Goal: Feedback & Contribution: Submit feedback/report problem

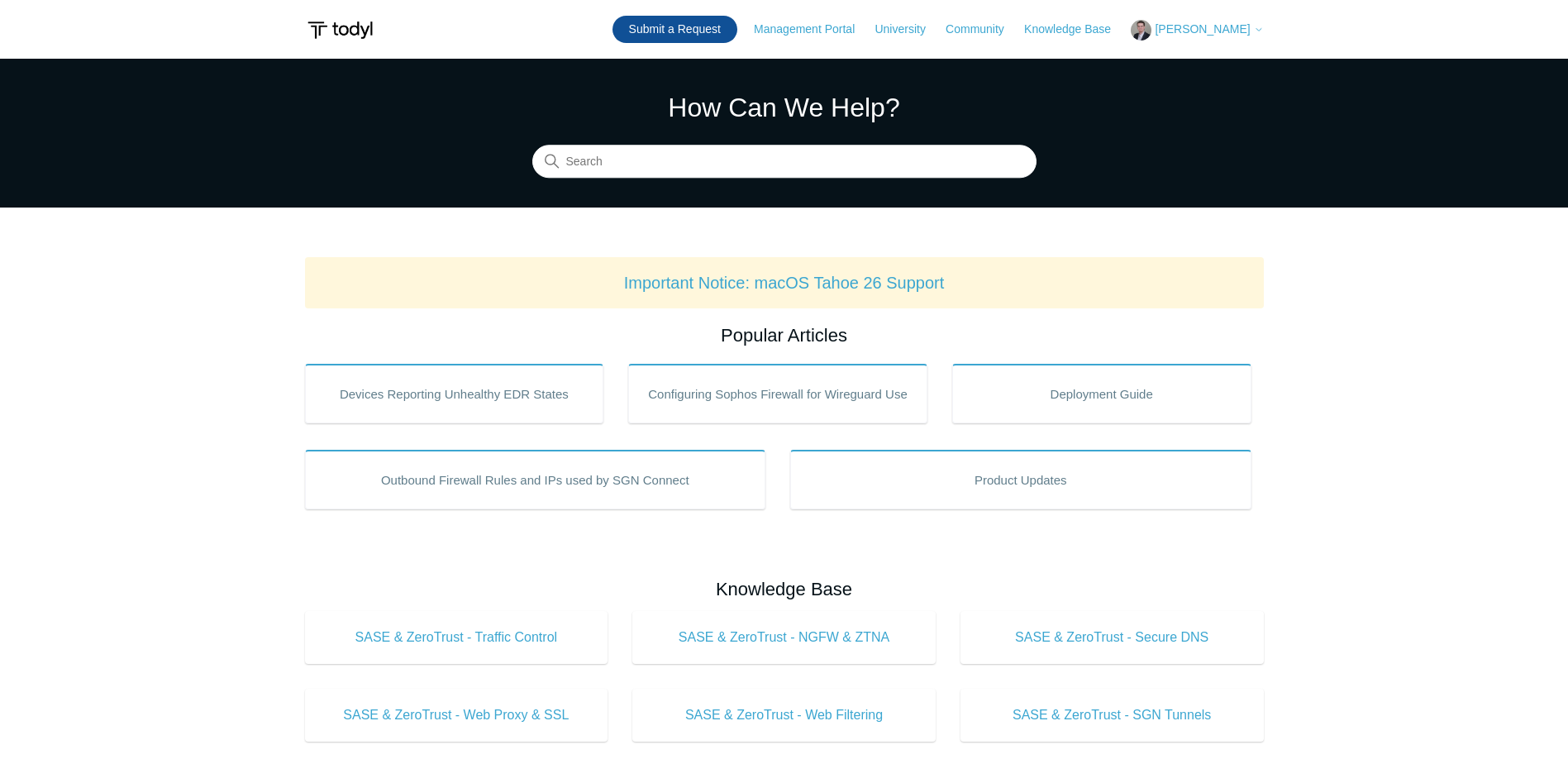
click at [698, 29] on link "Submit a Request" at bounding box center [675, 29] width 125 height 27
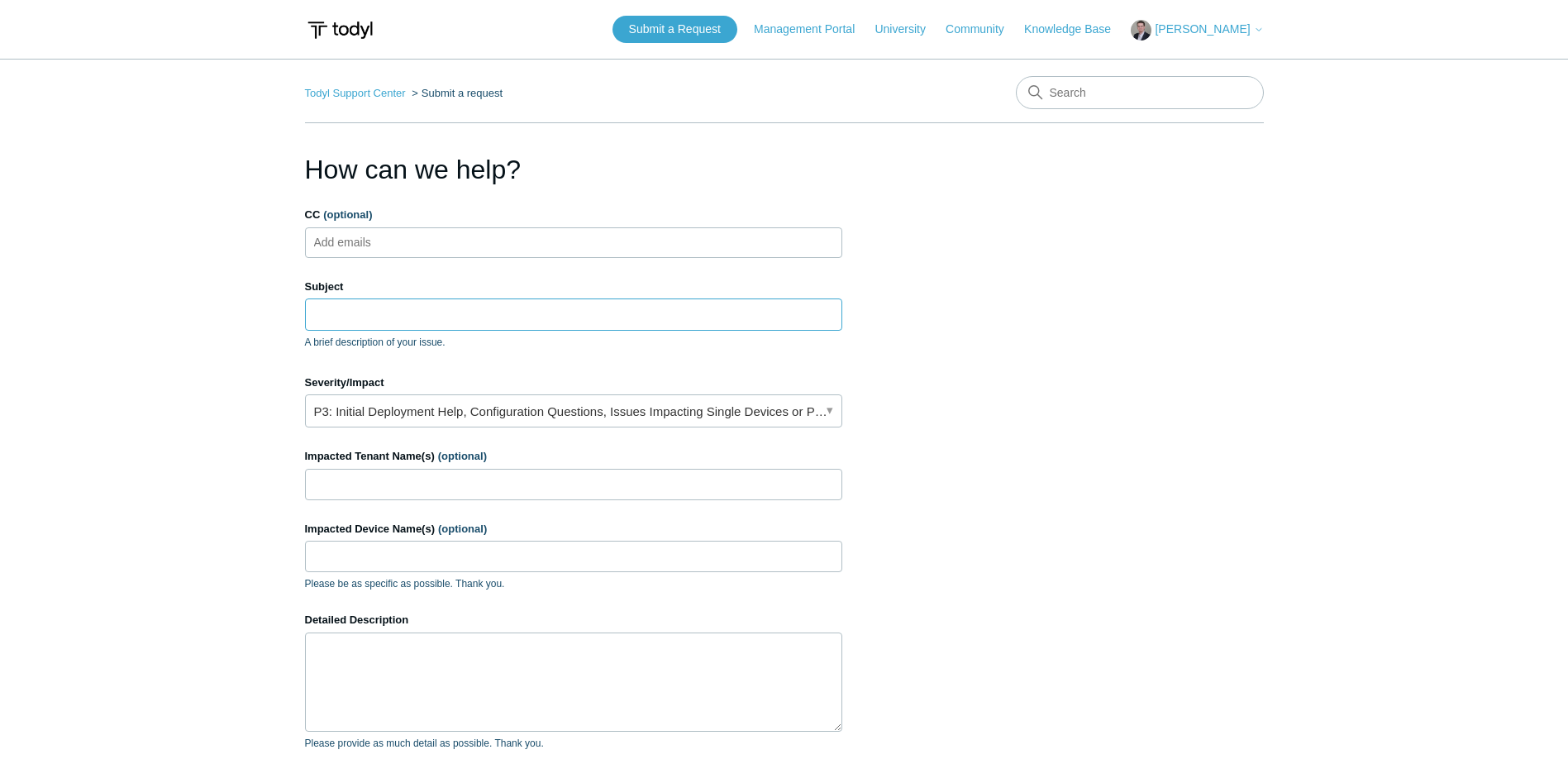
click at [471, 315] on input "Subject" at bounding box center [574, 314] width 537 height 32
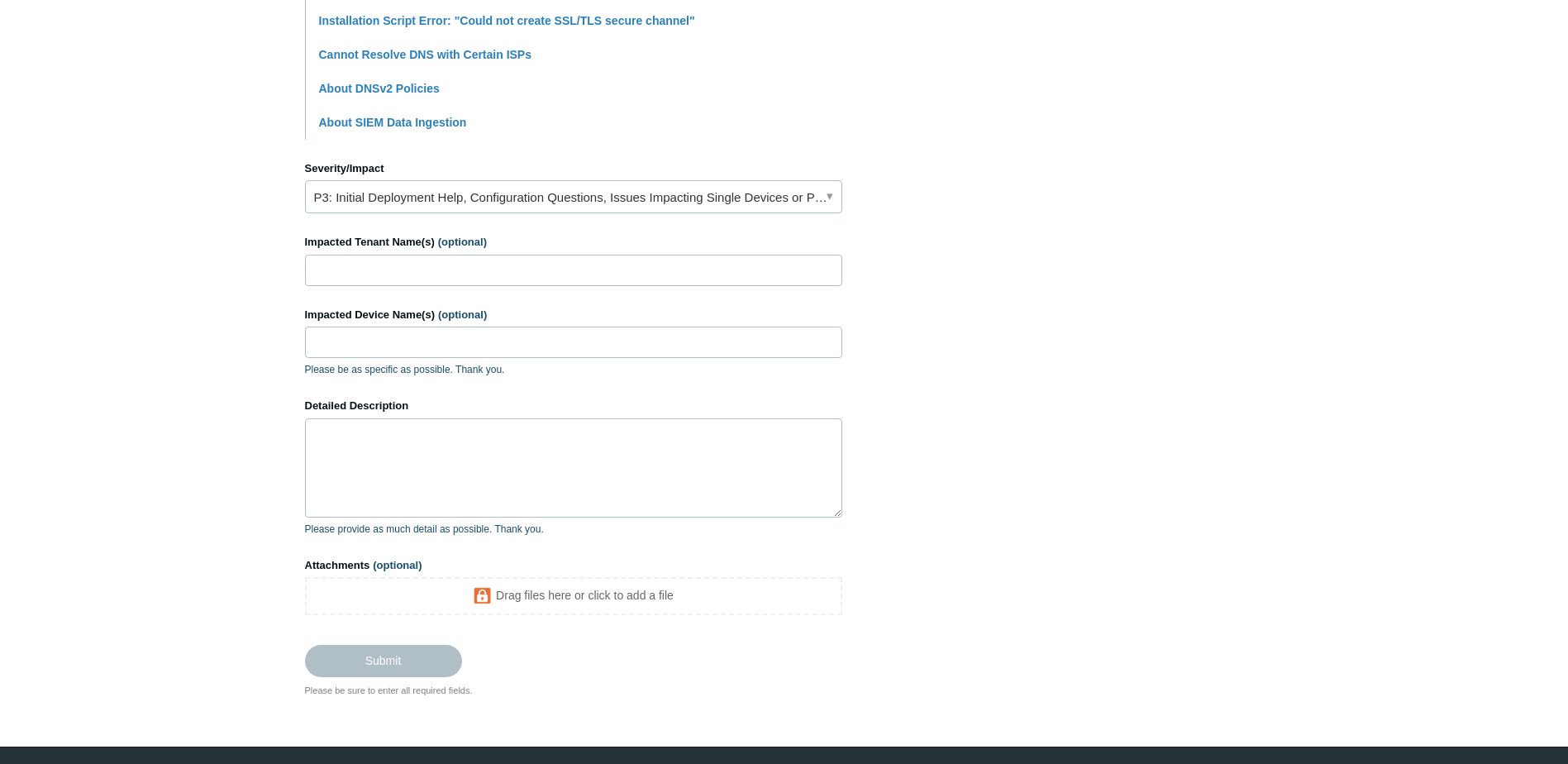
scroll to position [663, 0]
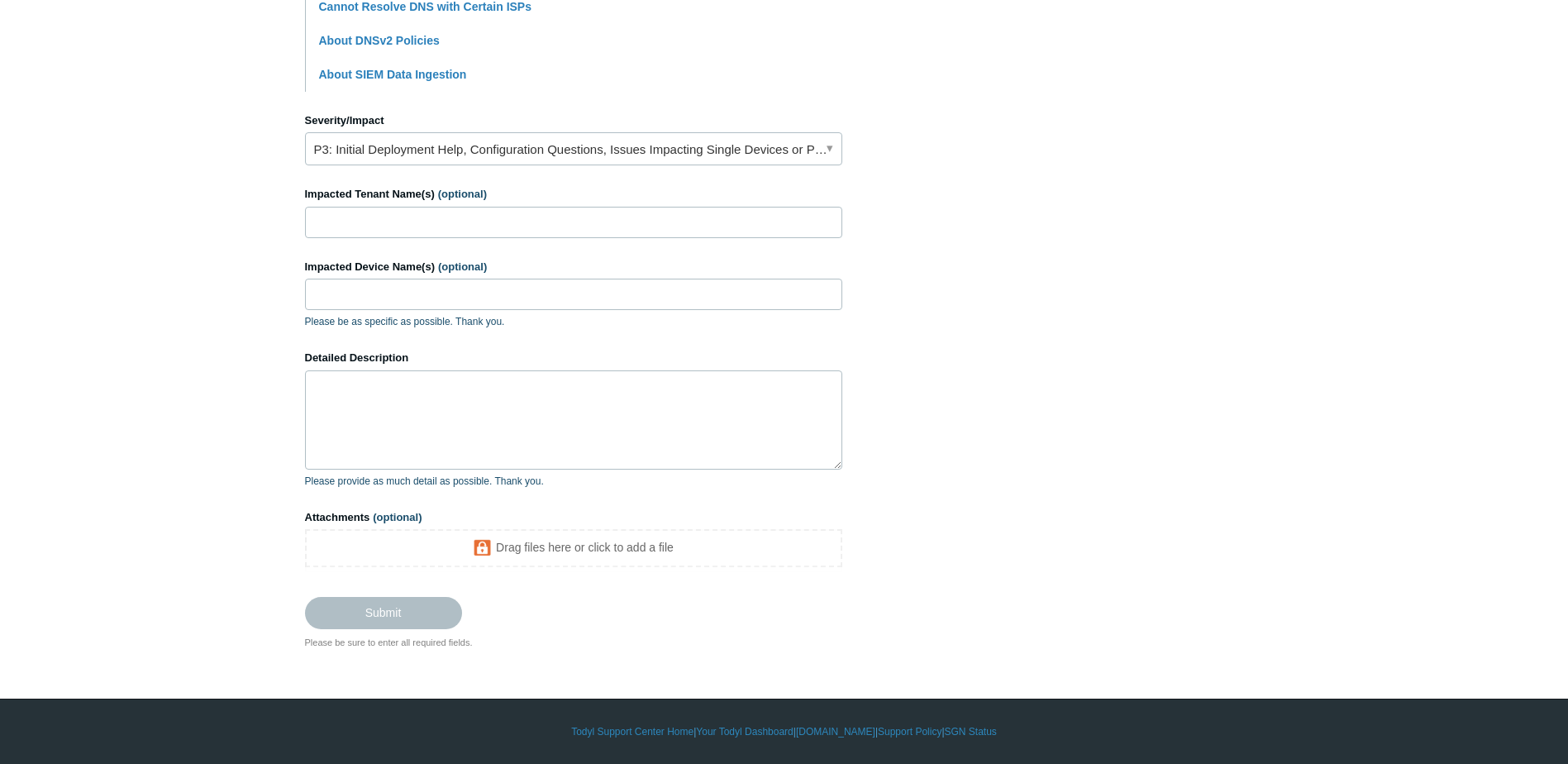
type input "SASE Secure DNS Change Error"
click at [402, 151] on link "P3: Initial Deployment Help, Configuration Questions, Issues Impacting Single D…" at bounding box center [574, 149] width 537 height 33
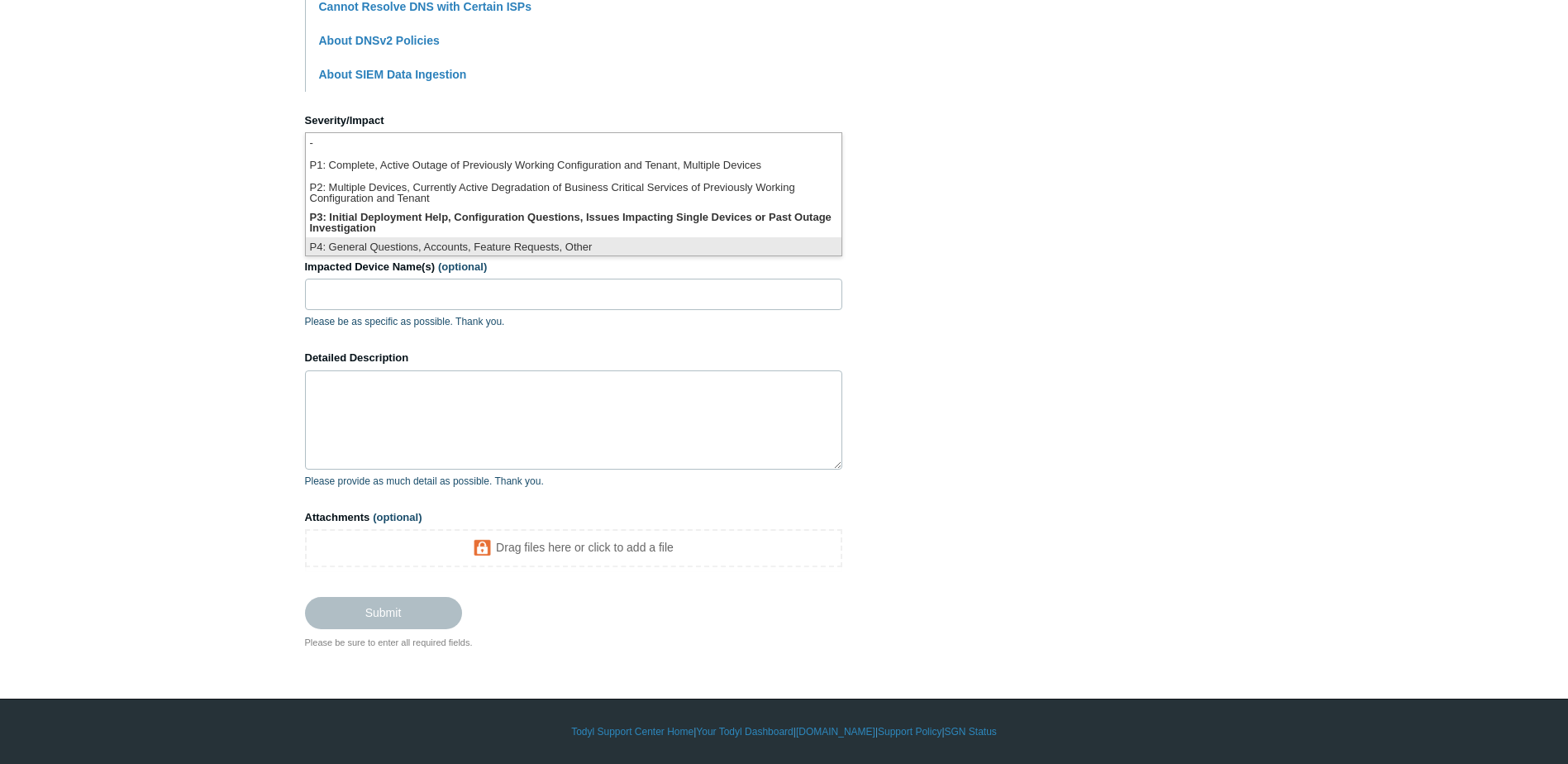
scroll to position [4, 0]
click at [365, 247] on li "P4: General Questions, Accounts, Feature Requests, Other" at bounding box center [573, 244] width 536 height 23
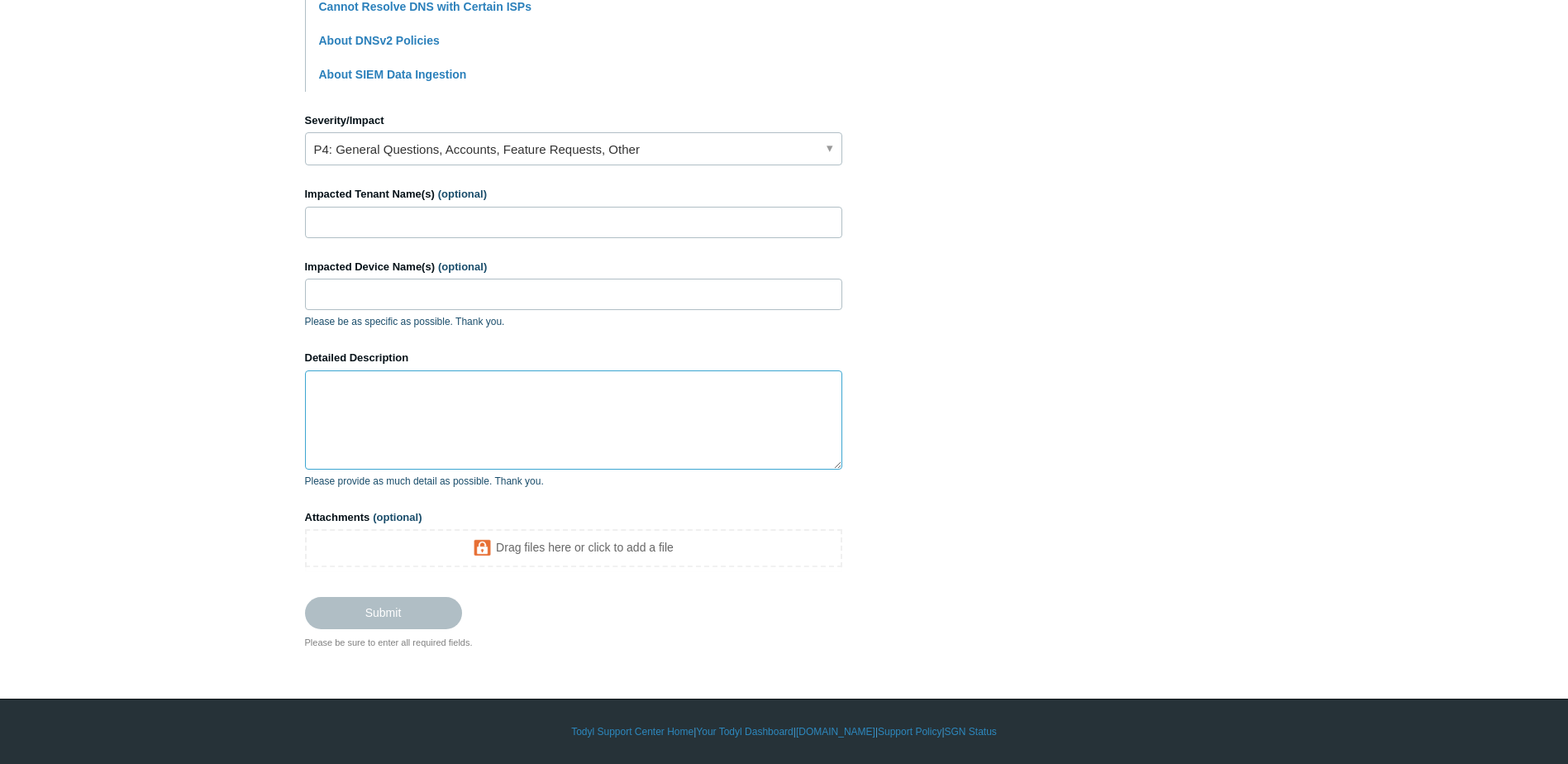
click at [365, 419] on textarea "Detailed Description" at bounding box center [574, 419] width 537 height 99
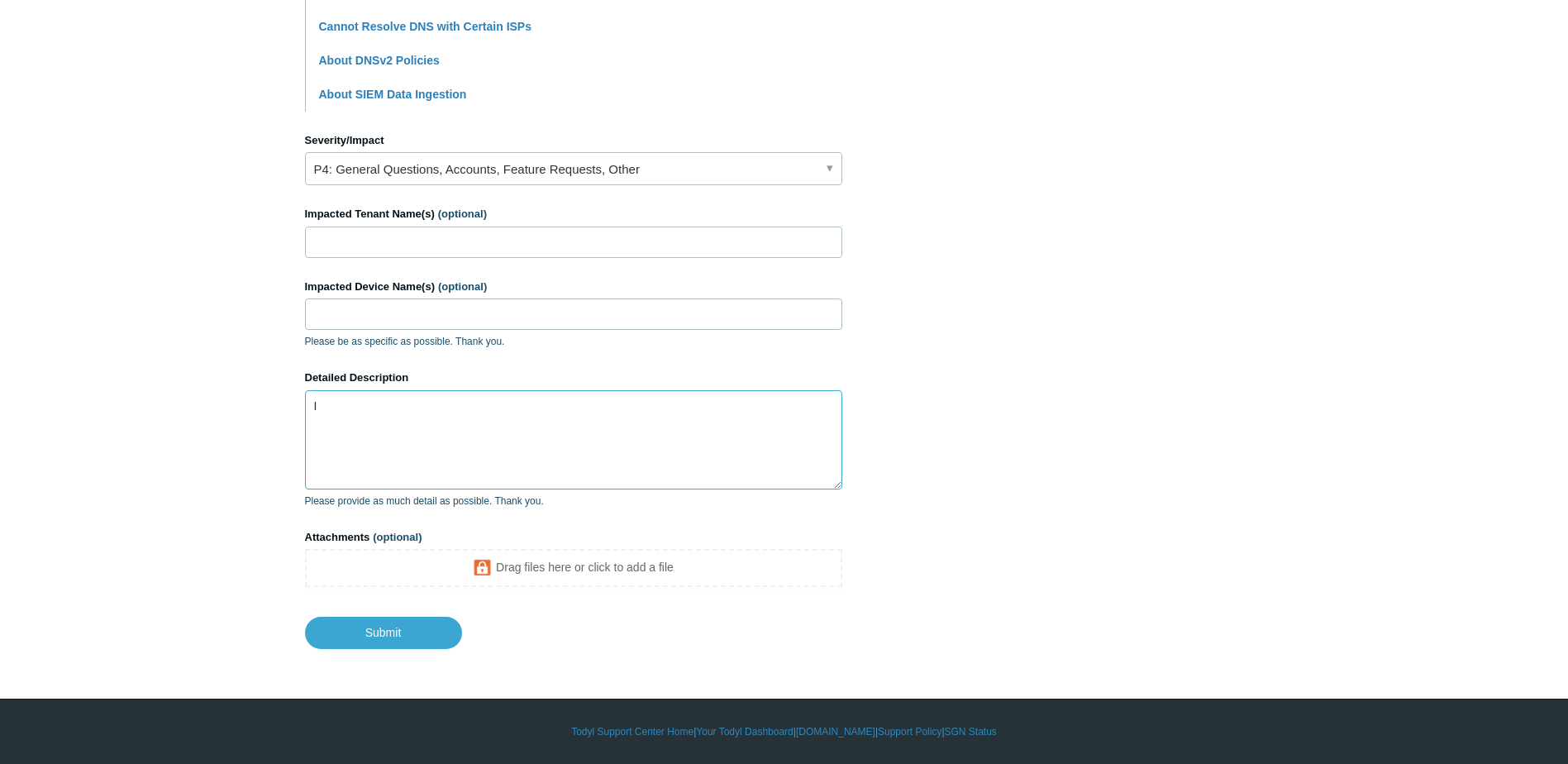
scroll to position [644, 0]
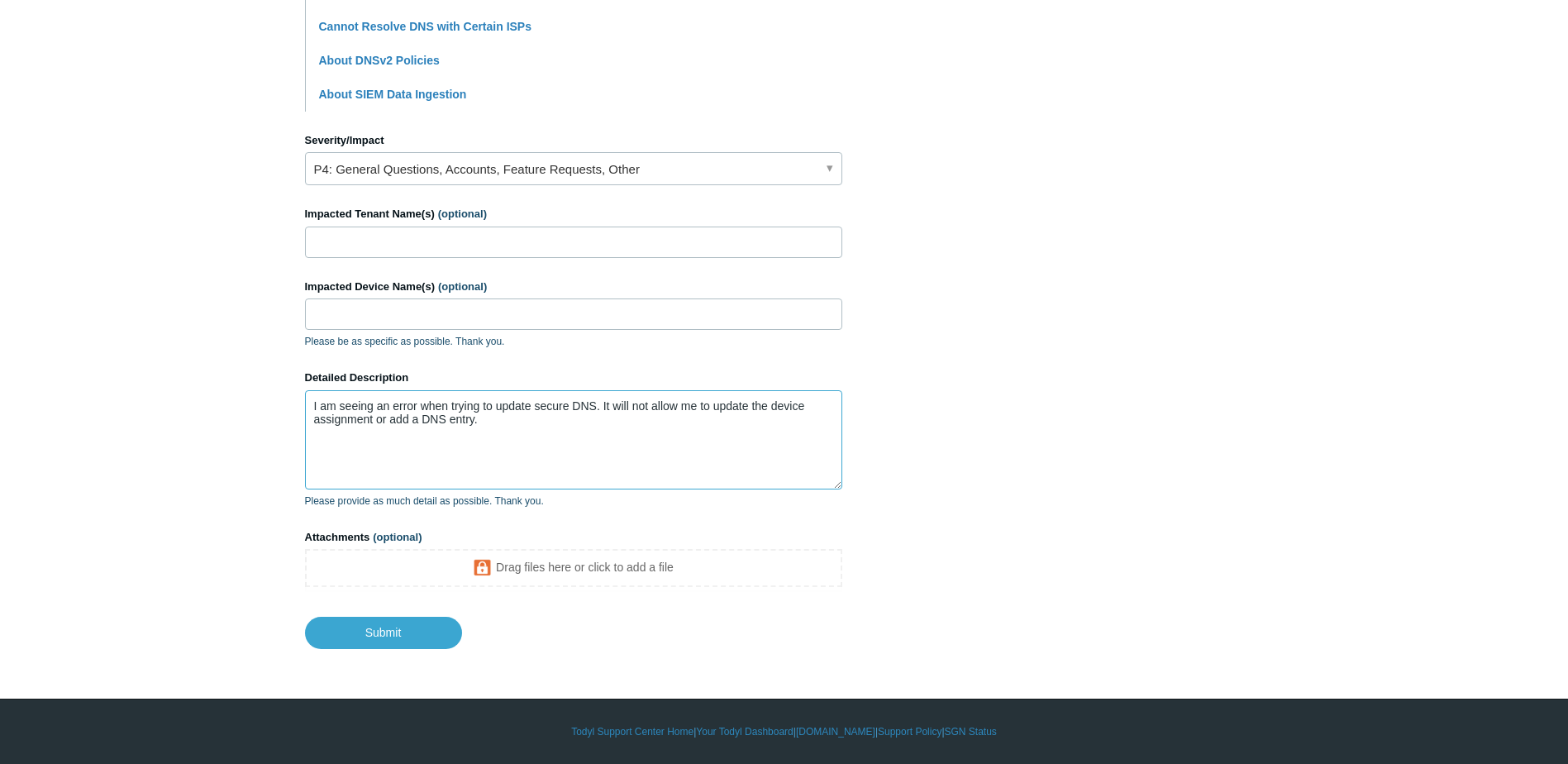
type textarea "I am seeing an error when trying to update secure DNS. It will not allow me to …"
click at [383, 233] on input "Impacted Tenant Name(s) (optional)" at bounding box center [574, 242] width 537 height 32
type input "Nance"
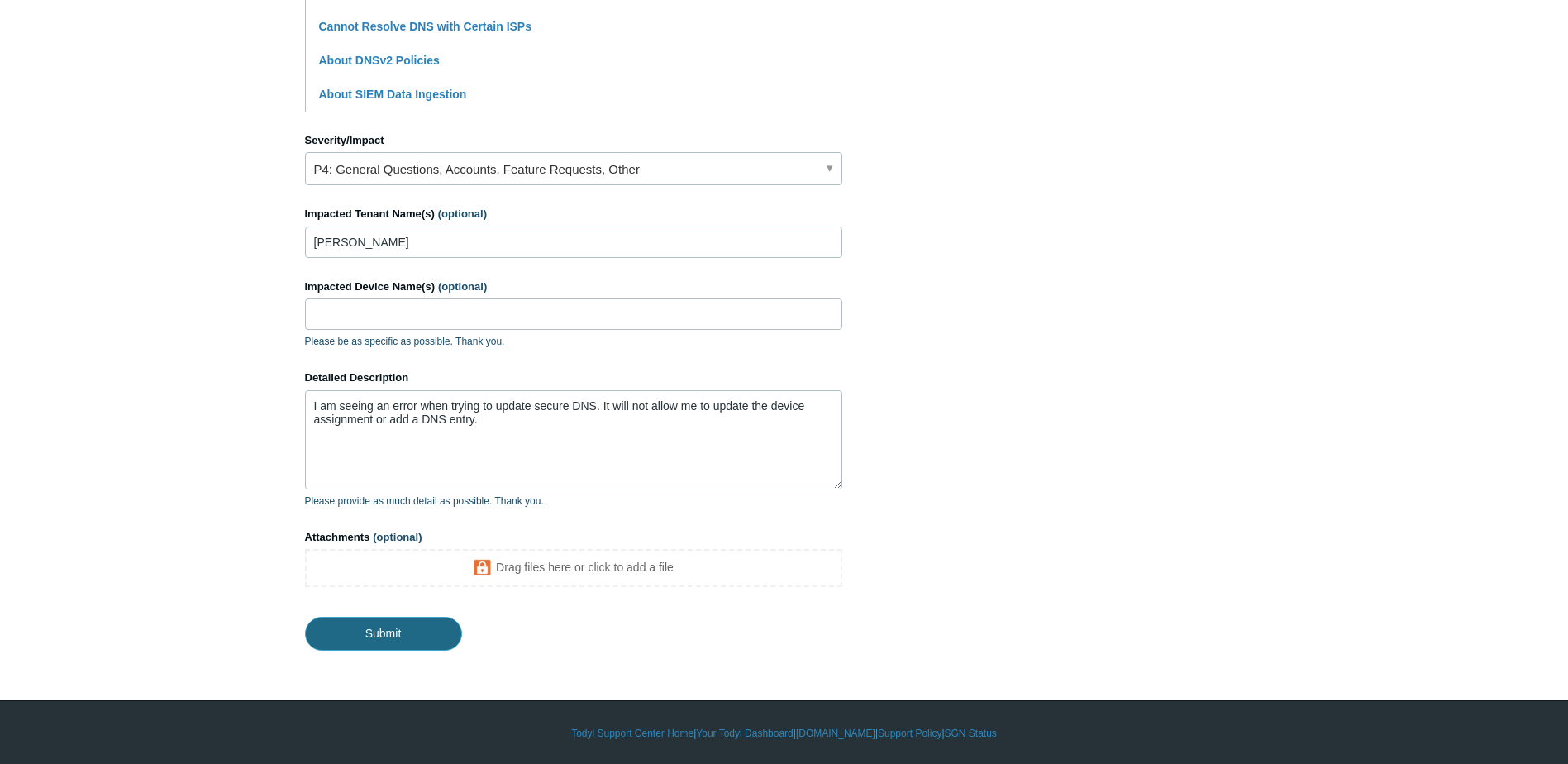
click at [383, 631] on input "Submit" at bounding box center [383, 634] width 157 height 33
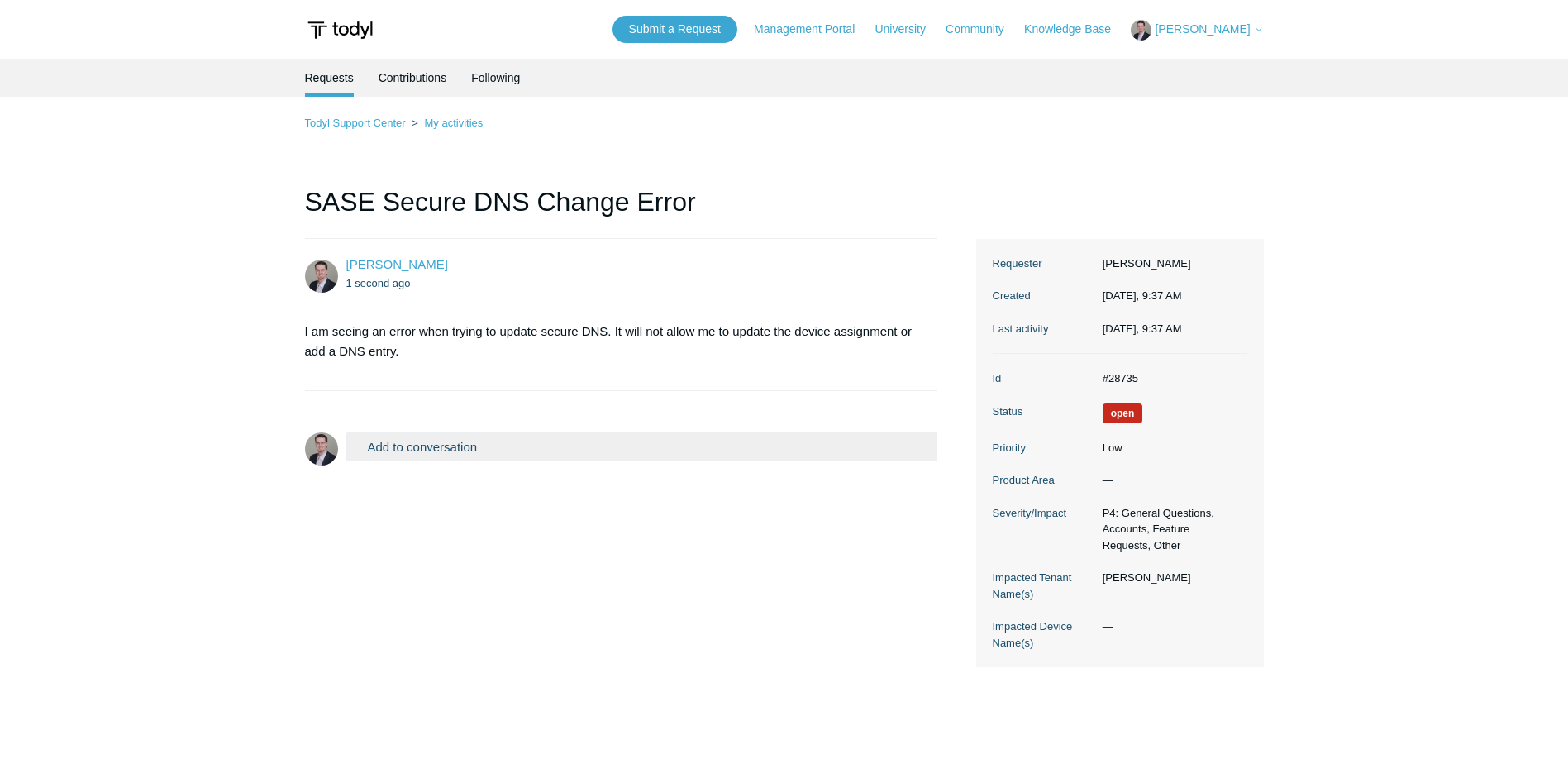
click at [696, 604] on div "Thomas Webb 1 second ago I am seeing an error when trying to update secure DNS.…" at bounding box center [785, 453] width 959 height 429
click at [634, 626] on div "Thomas Webb 1 second ago I am seeing an error when trying to update secure DNS.…" at bounding box center [785, 453] width 959 height 429
click at [190, 170] on main "Requests Contributions Following Todyl Support Center My activities SASE Secure…" at bounding box center [784, 403] width 1568 height 688
click at [192, 419] on main "Requests Contributions Following Todyl Support Center My activities SASE Secure…" at bounding box center [784, 403] width 1568 height 688
click at [1342, 512] on main "Requests Contributions Following Todyl Support Center My activities SASE Secure…" at bounding box center [784, 403] width 1568 height 688
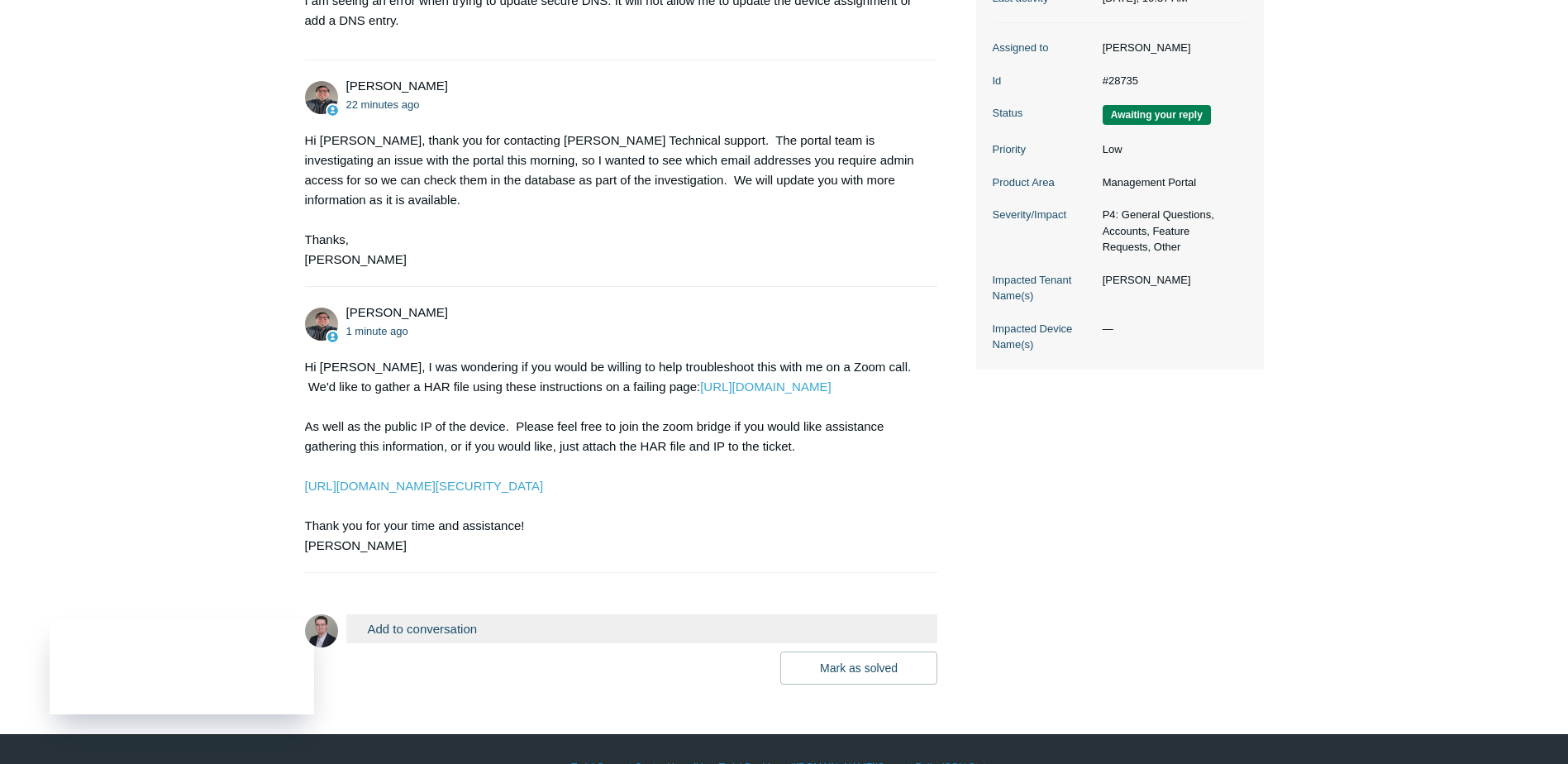
scroll to position [366, 0]
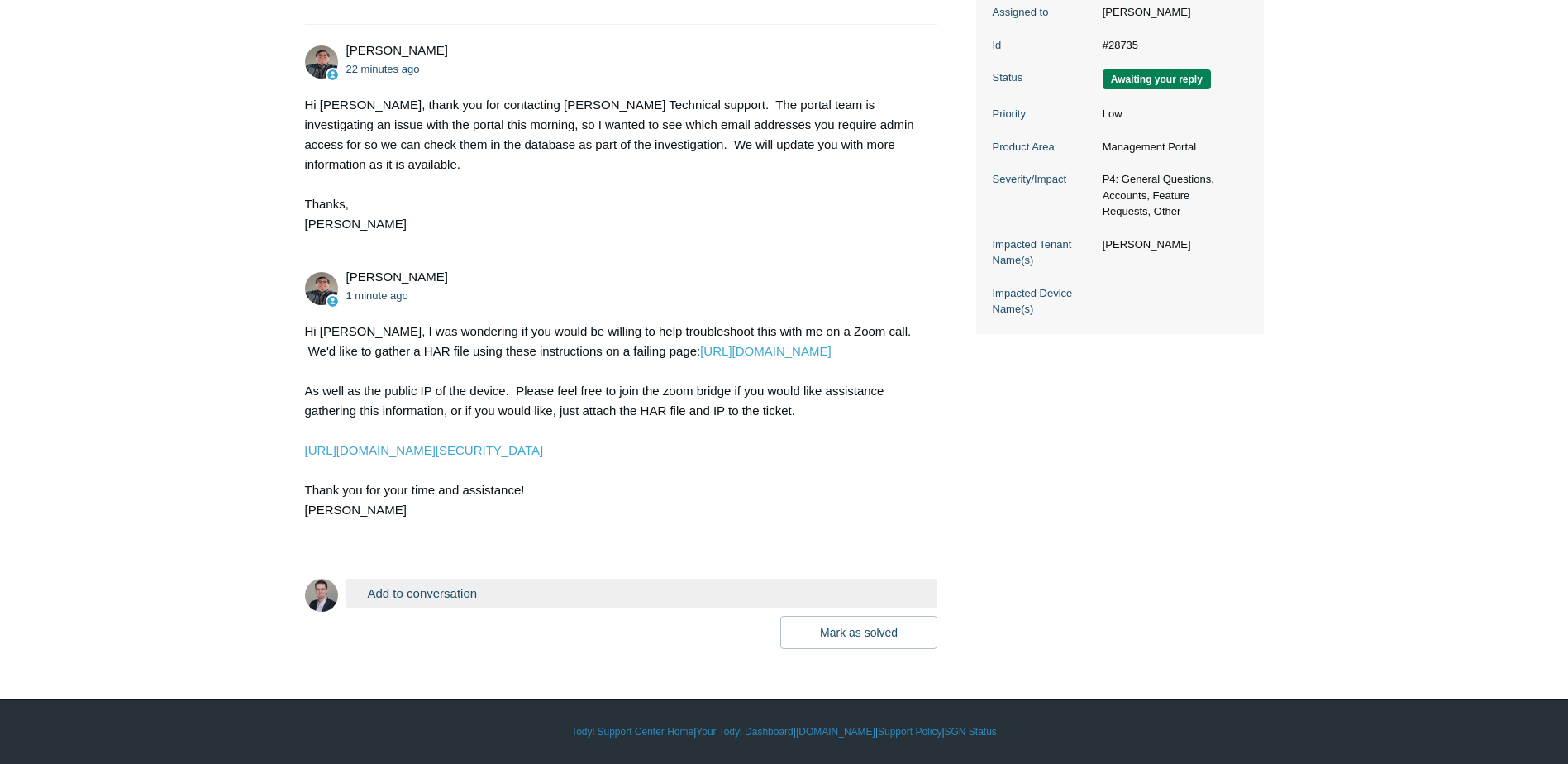
click at [430, 590] on button "Add to conversation" at bounding box center [642, 592] width 592 height 29
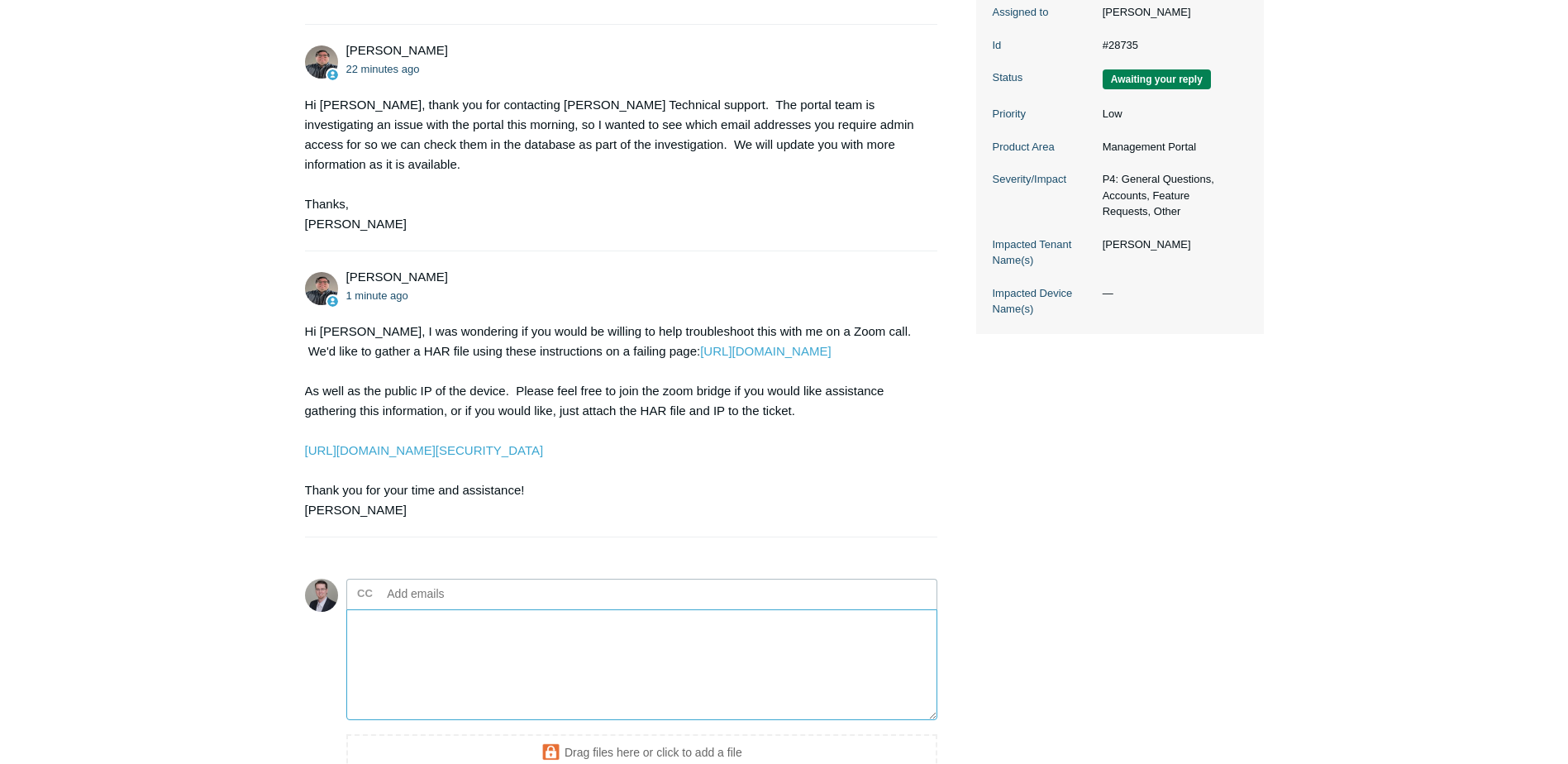
click at [393, 647] on textarea "Add your reply" at bounding box center [642, 665] width 592 height 112
type textarea "Reconnected my SGN agent and was able to make the changes."
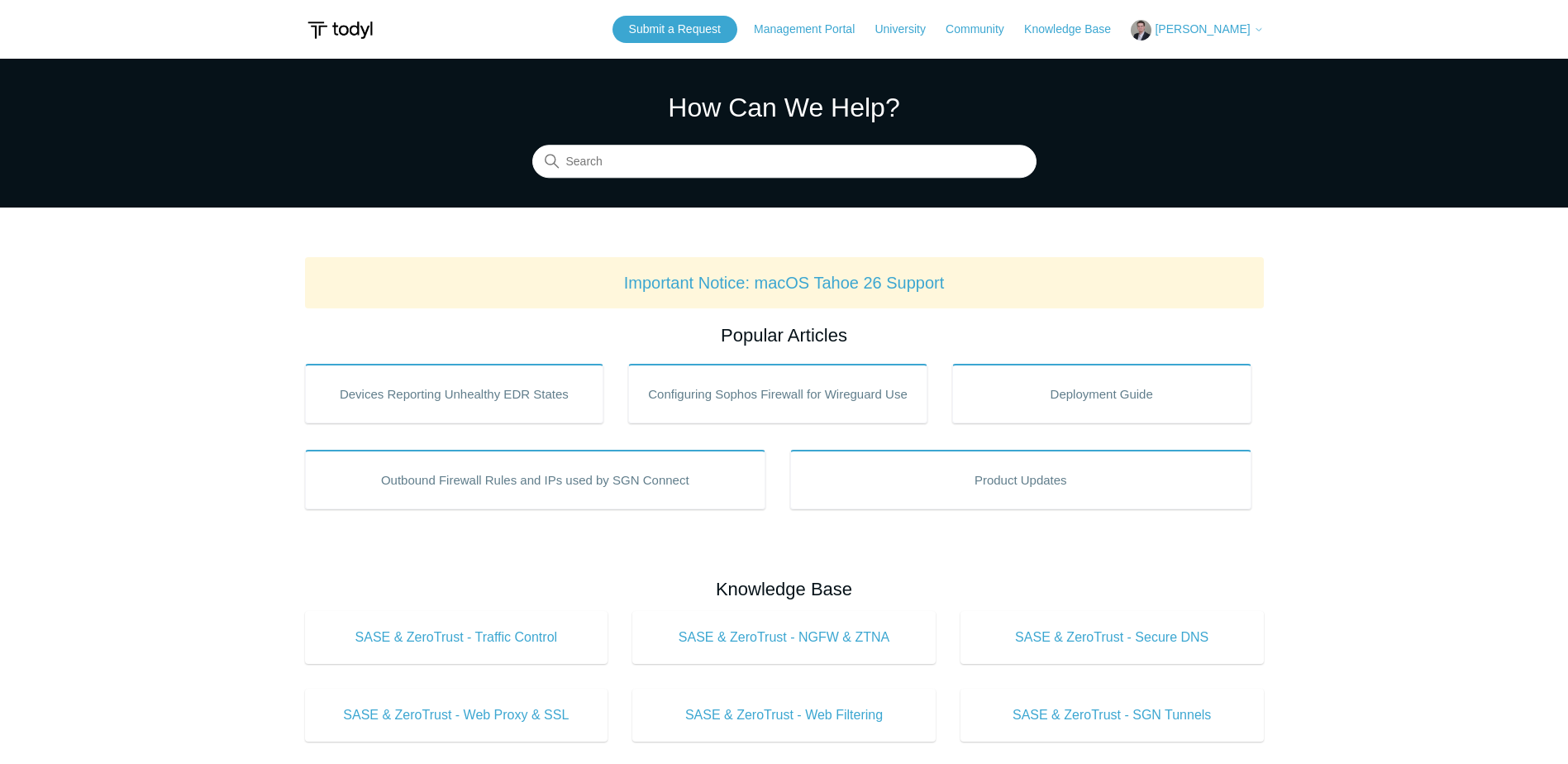
click at [1214, 29] on span "[PERSON_NAME]" at bounding box center [1201, 29] width 95 height 13
click at [1196, 65] on link "My Support Requests" at bounding box center [1212, 65] width 161 height 29
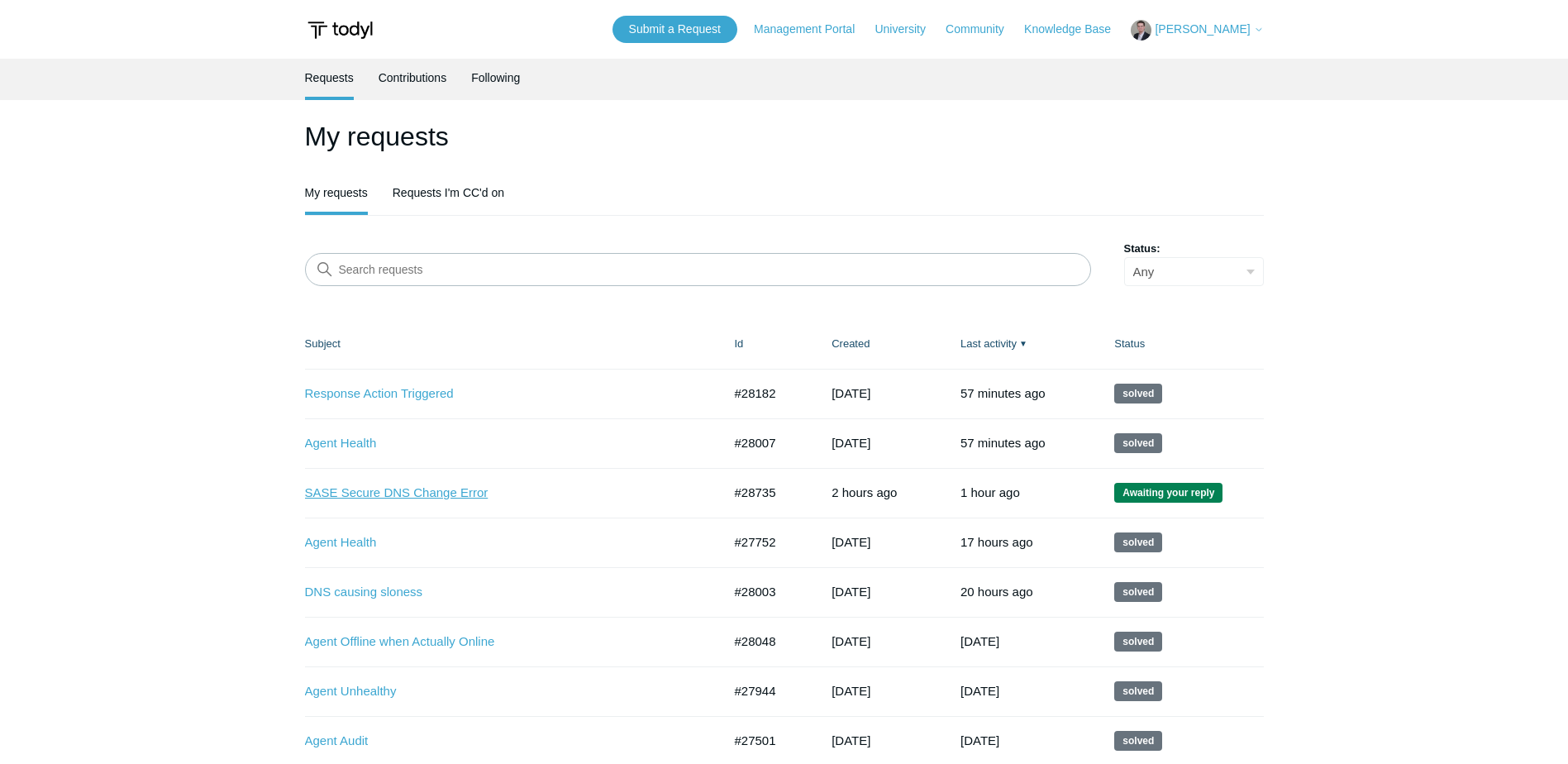
click at [394, 484] on link "SASE Secure DNS Change Error" at bounding box center [501, 494] width 393 height 19
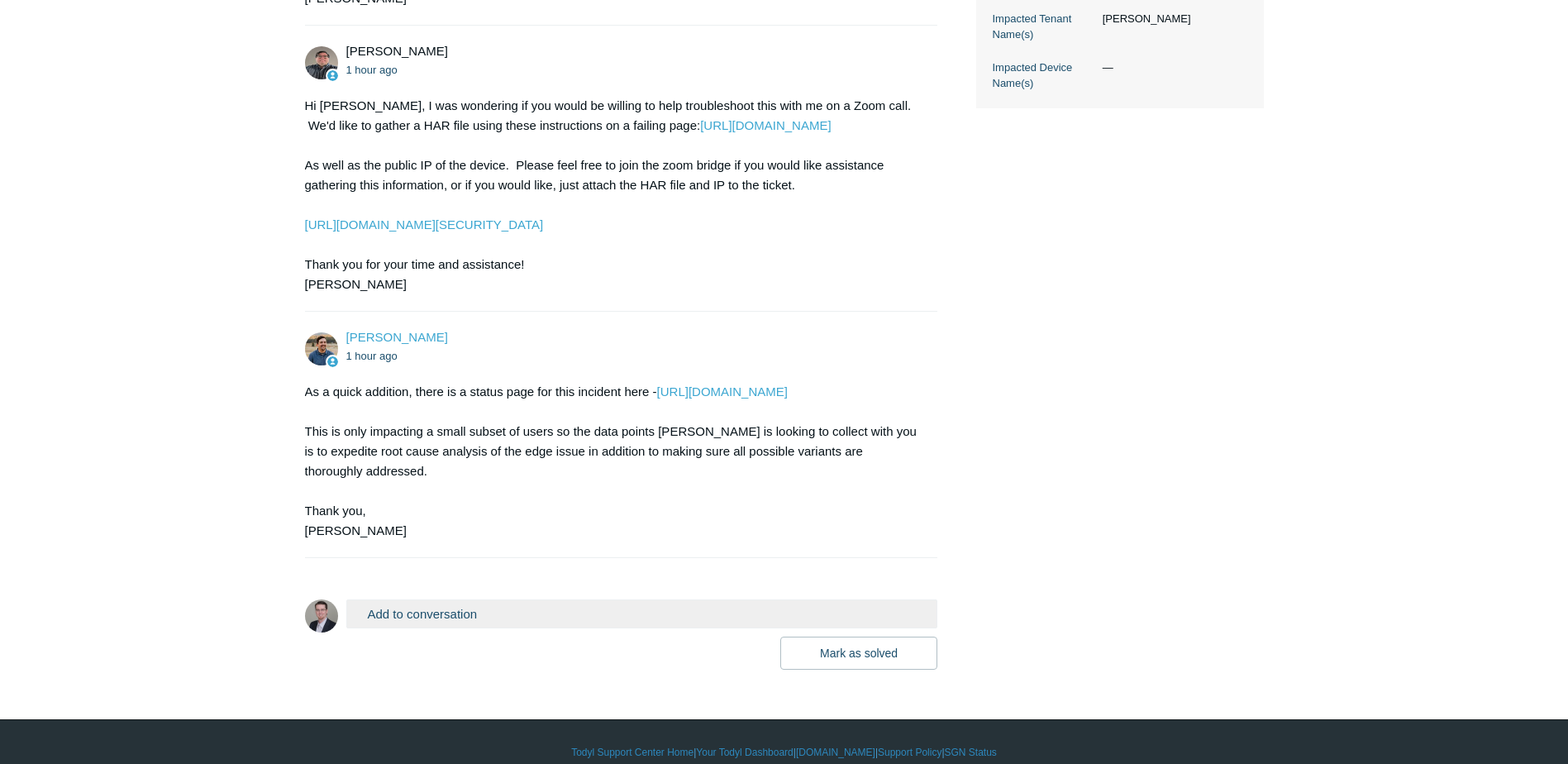
scroll to position [592, 0]
click at [435, 599] on button "Add to conversation" at bounding box center [642, 613] width 592 height 29
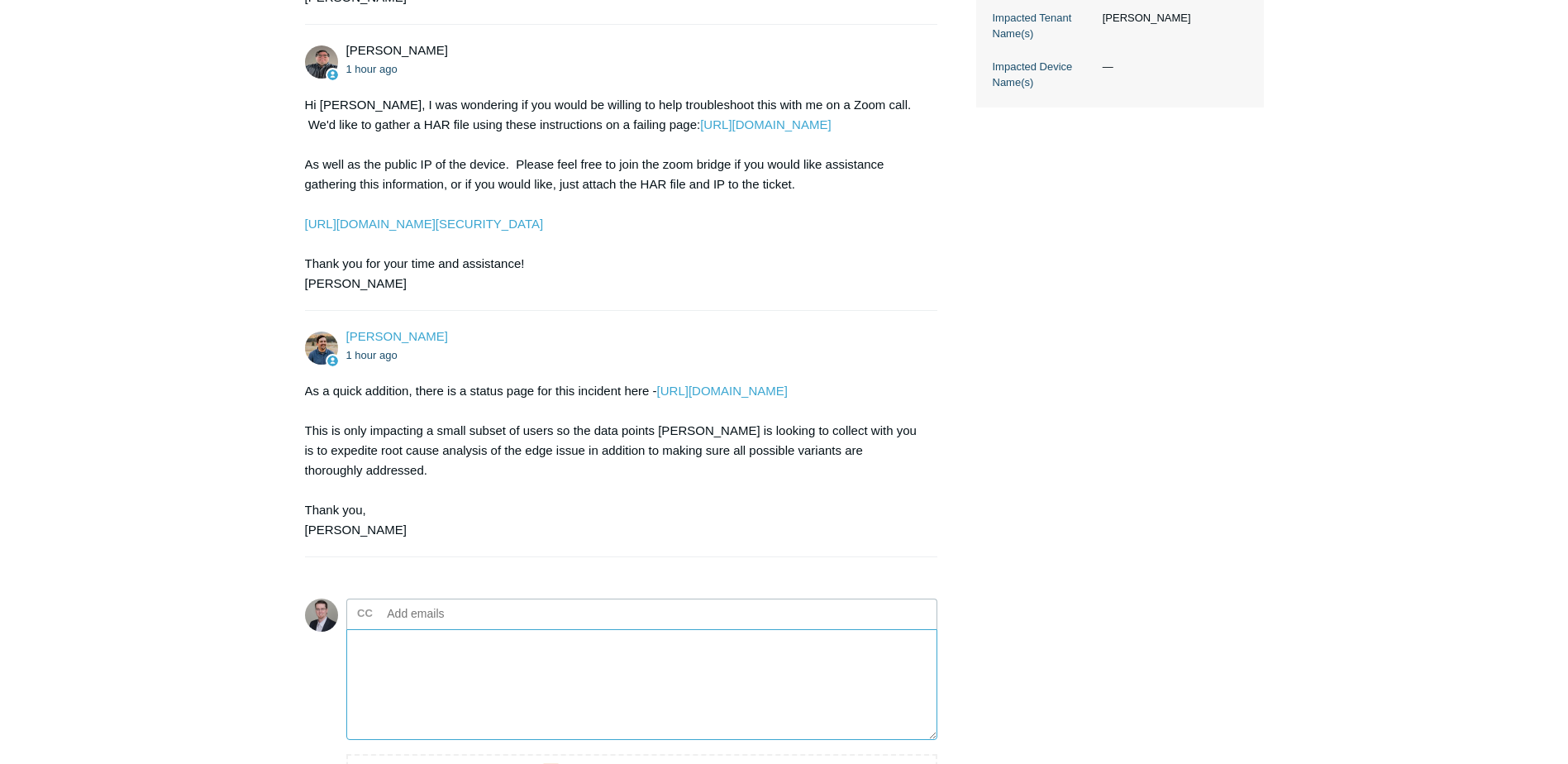
click at [421, 649] on textarea "Add your reply" at bounding box center [642, 685] width 592 height 112
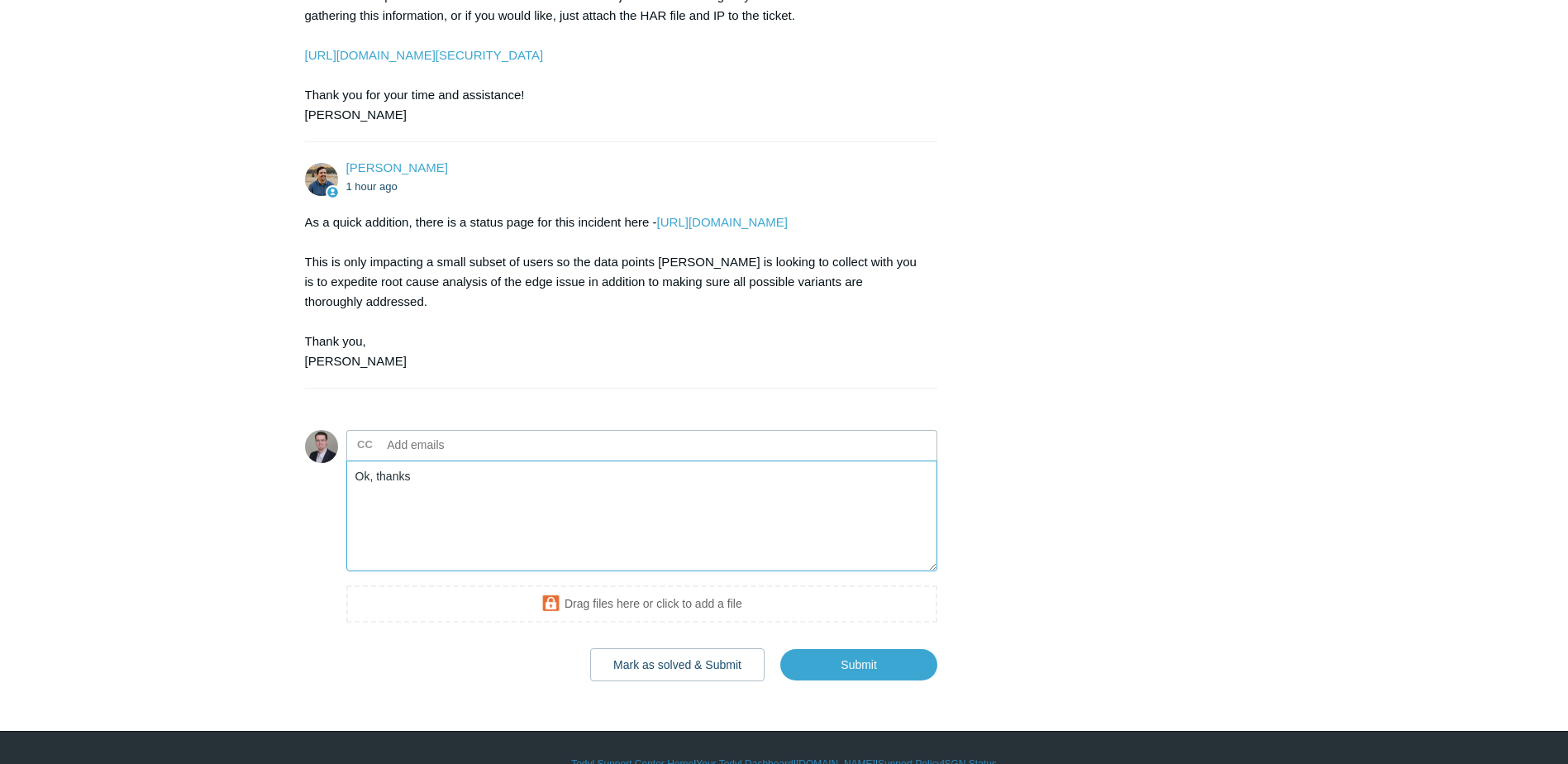
scroll to position [774, 0]
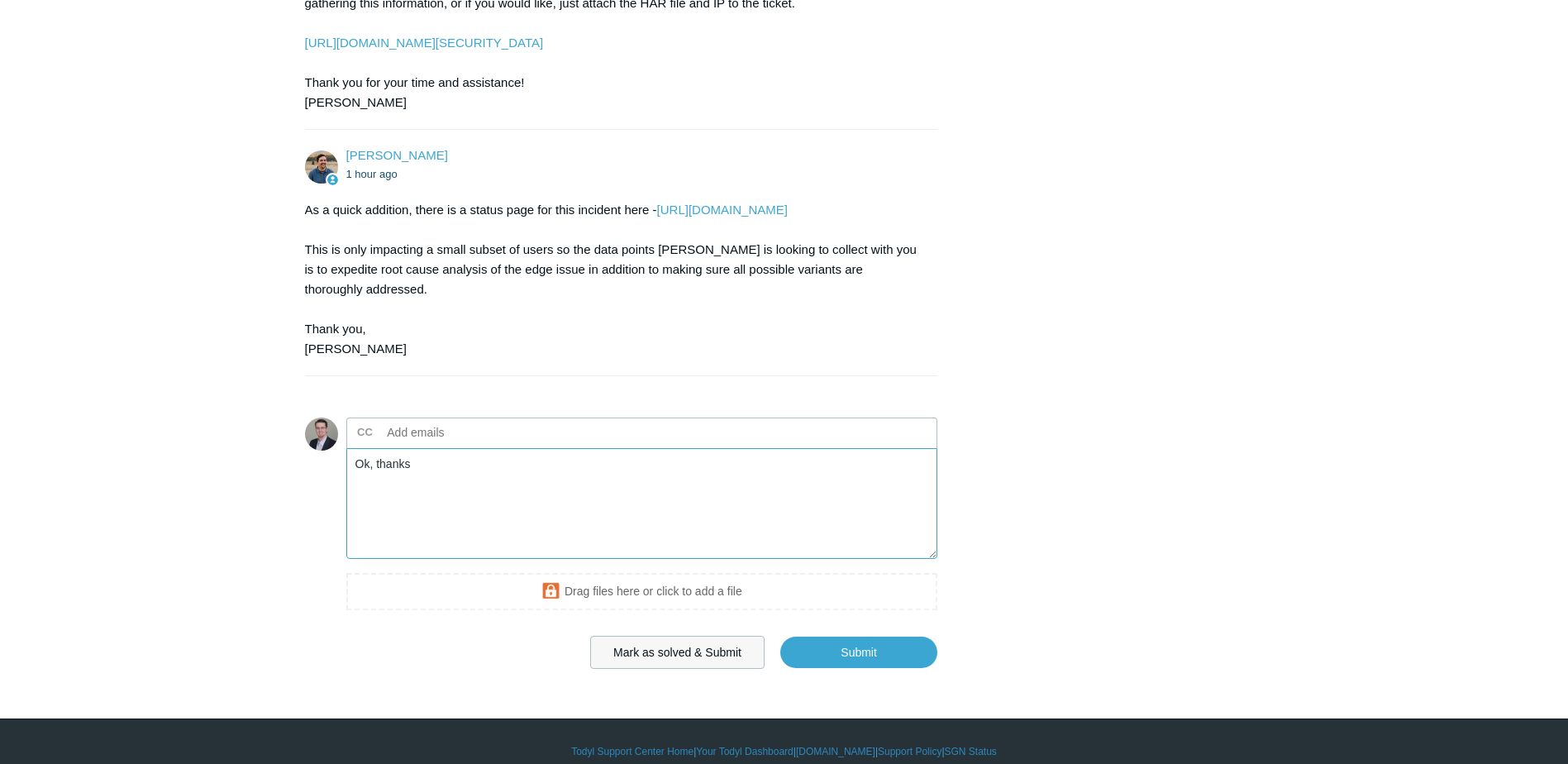
type textarea "Ok, thanks"
click at [704, 635] on button "Mark as solved & Submit" at bounding box center [676, 652] width 174 height 33
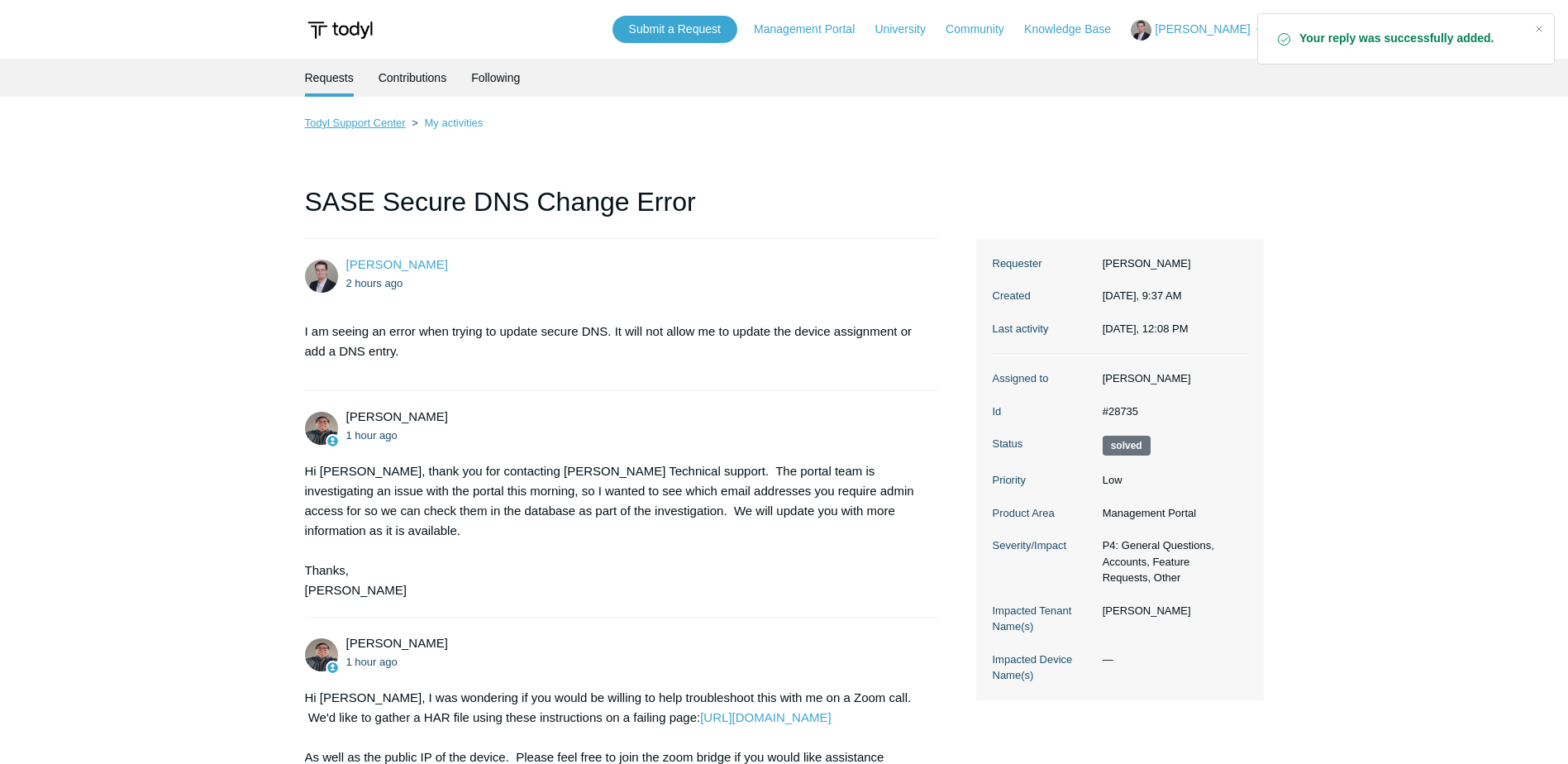
click at [388, 125] on link "Todyl Support Center" at bounding box center [355, 123] width 101 height 12
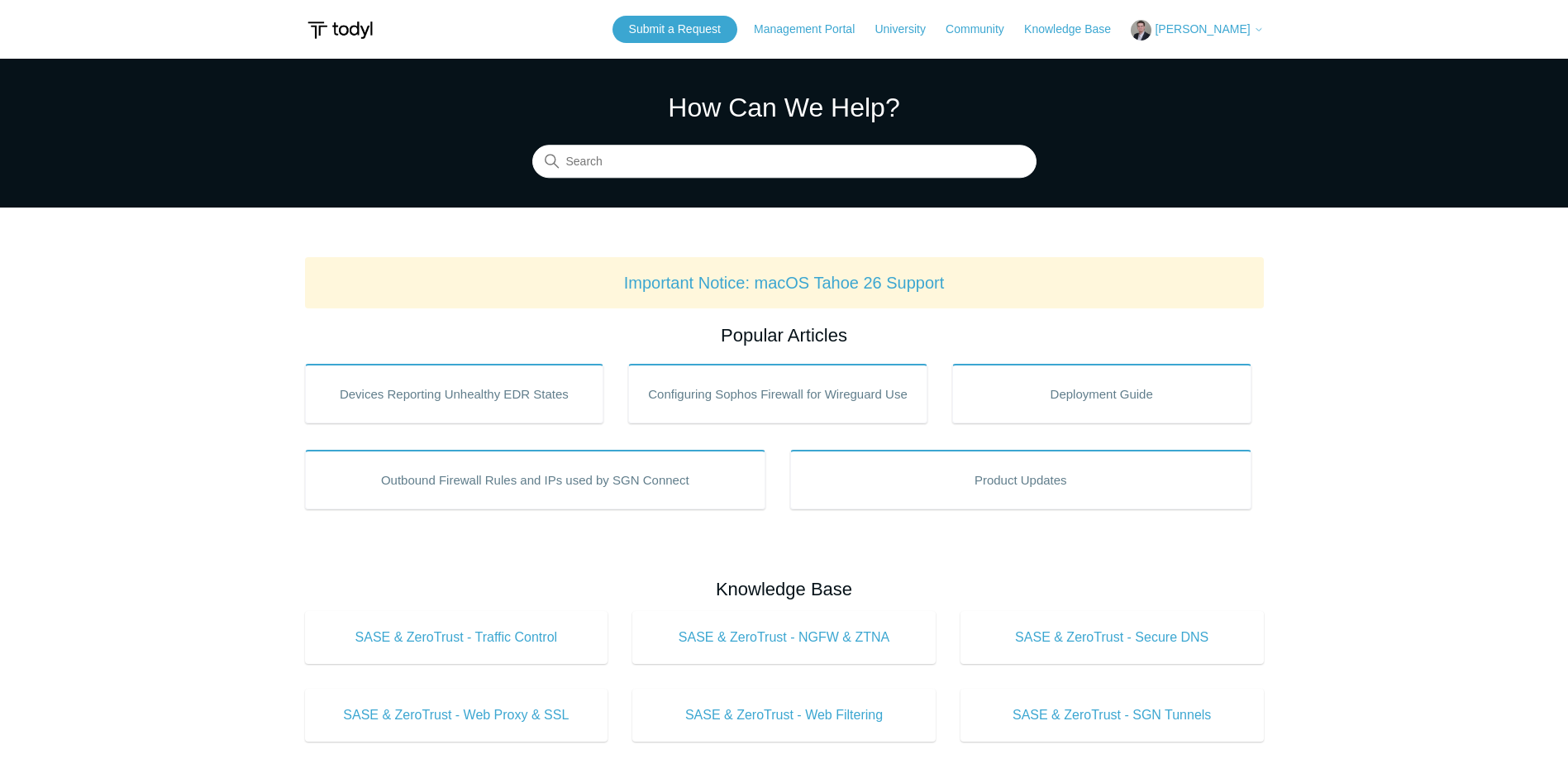
click at [1214, 29] on span "[PERSON_NAME]" at bounding box center [1201, 29] width 95 height 13
click at [1221, 66] on link "My Support Requests" at bounding box center [1212, 65] width 161 height 29
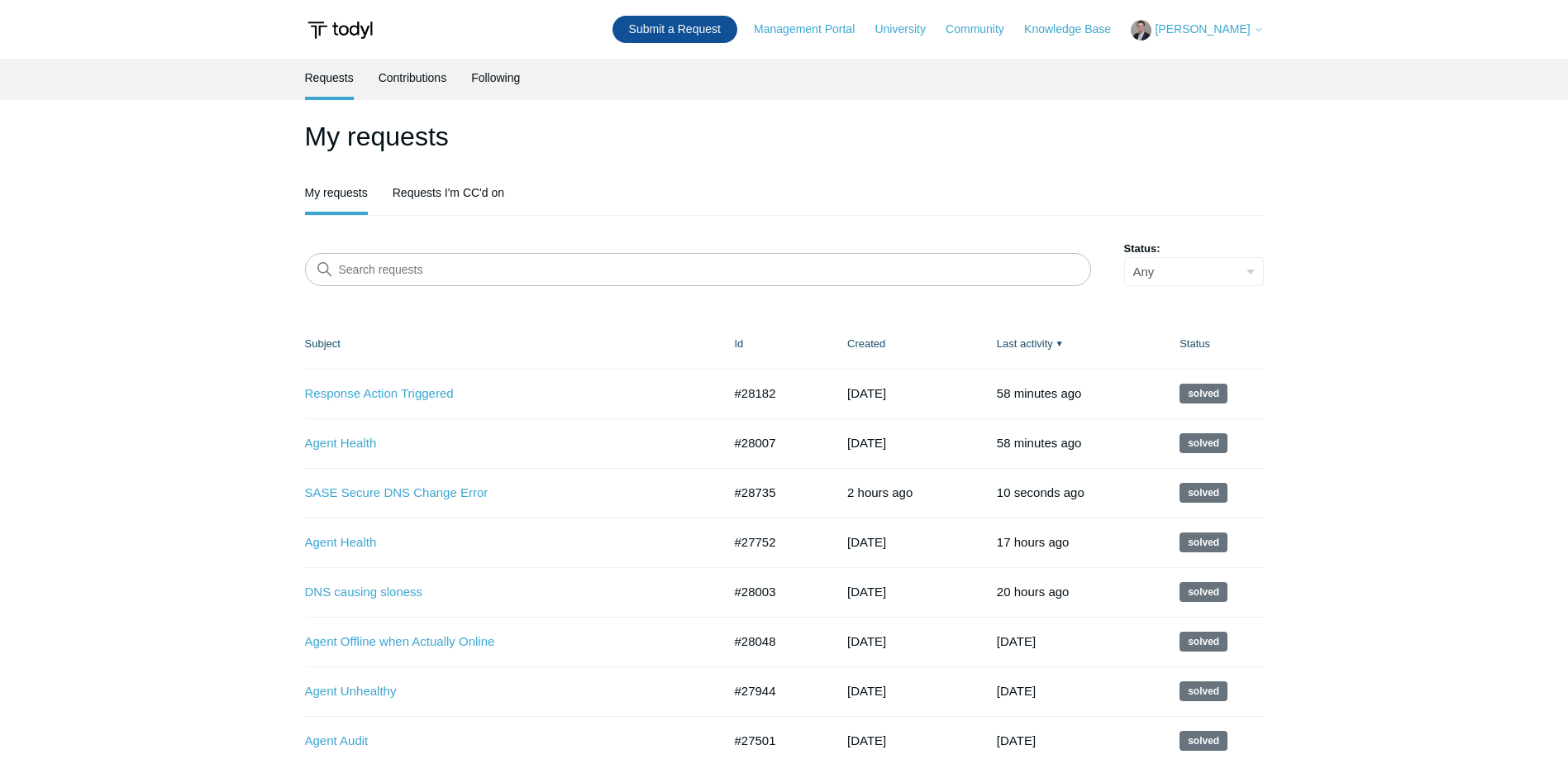
click at [684, 26] on link "Submit a Request" at bounding box center [675, 29] width 125 height 27
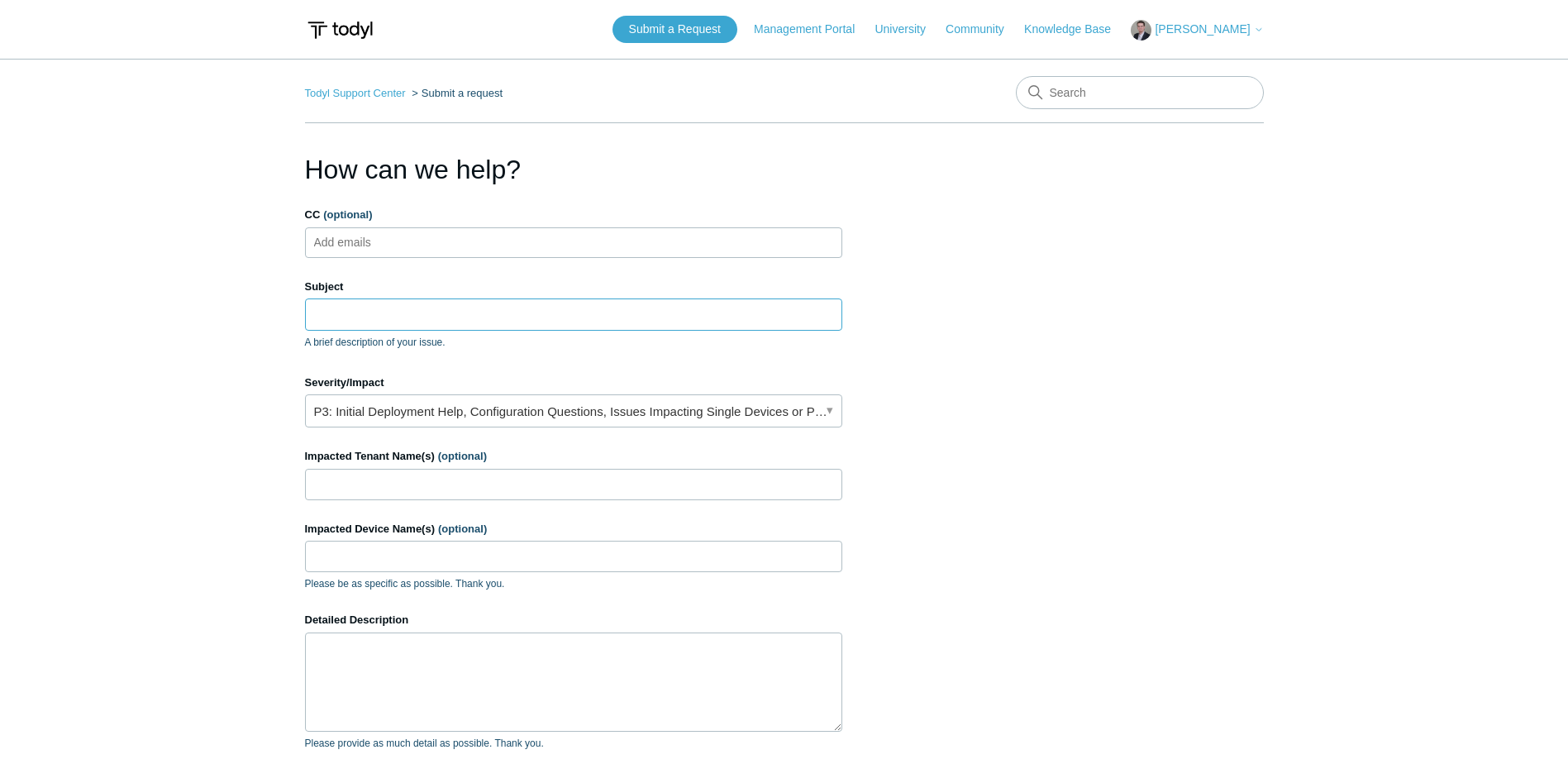
click at [380, 312] on input "Subject" at bounding box center [574, 314] width 537 height 32
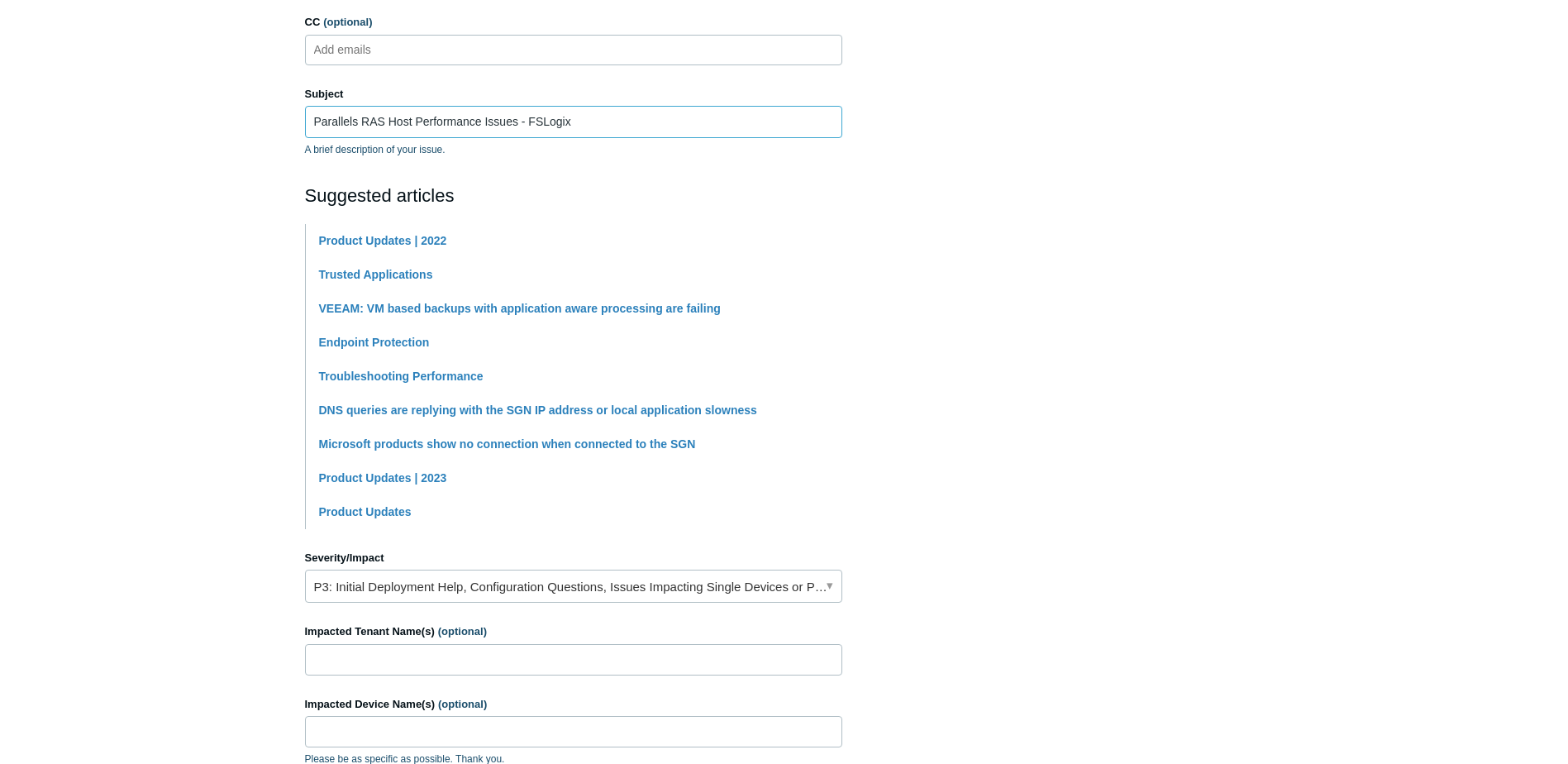
scroll to position [248, 0]
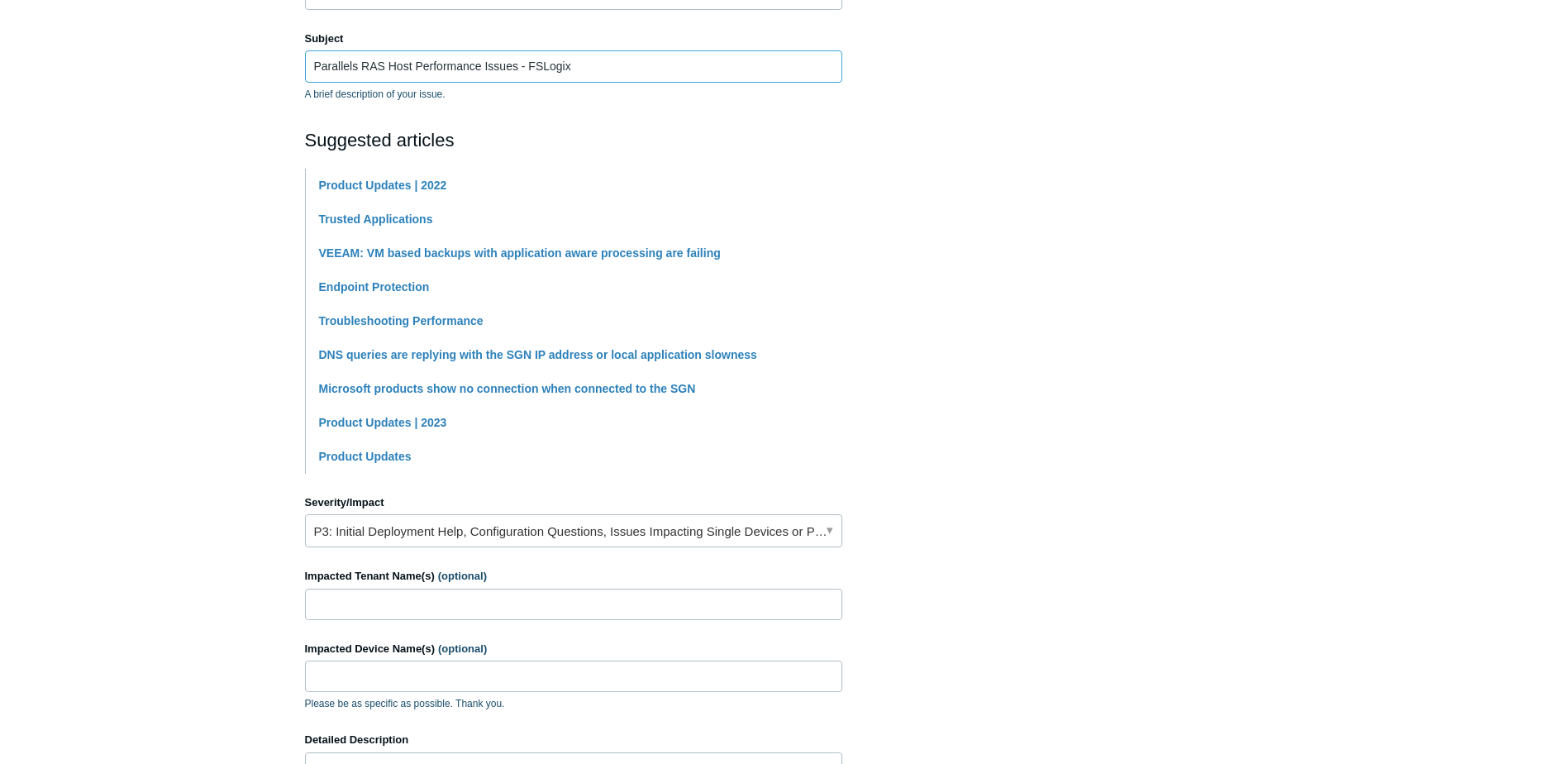
type input "Parallels RAS Host Performance Issues - FSLogix"
click at [414, 611] on input "Impacted Tenant Name(s) (optional)" at bounding box center [574, 605] width 537 height 32
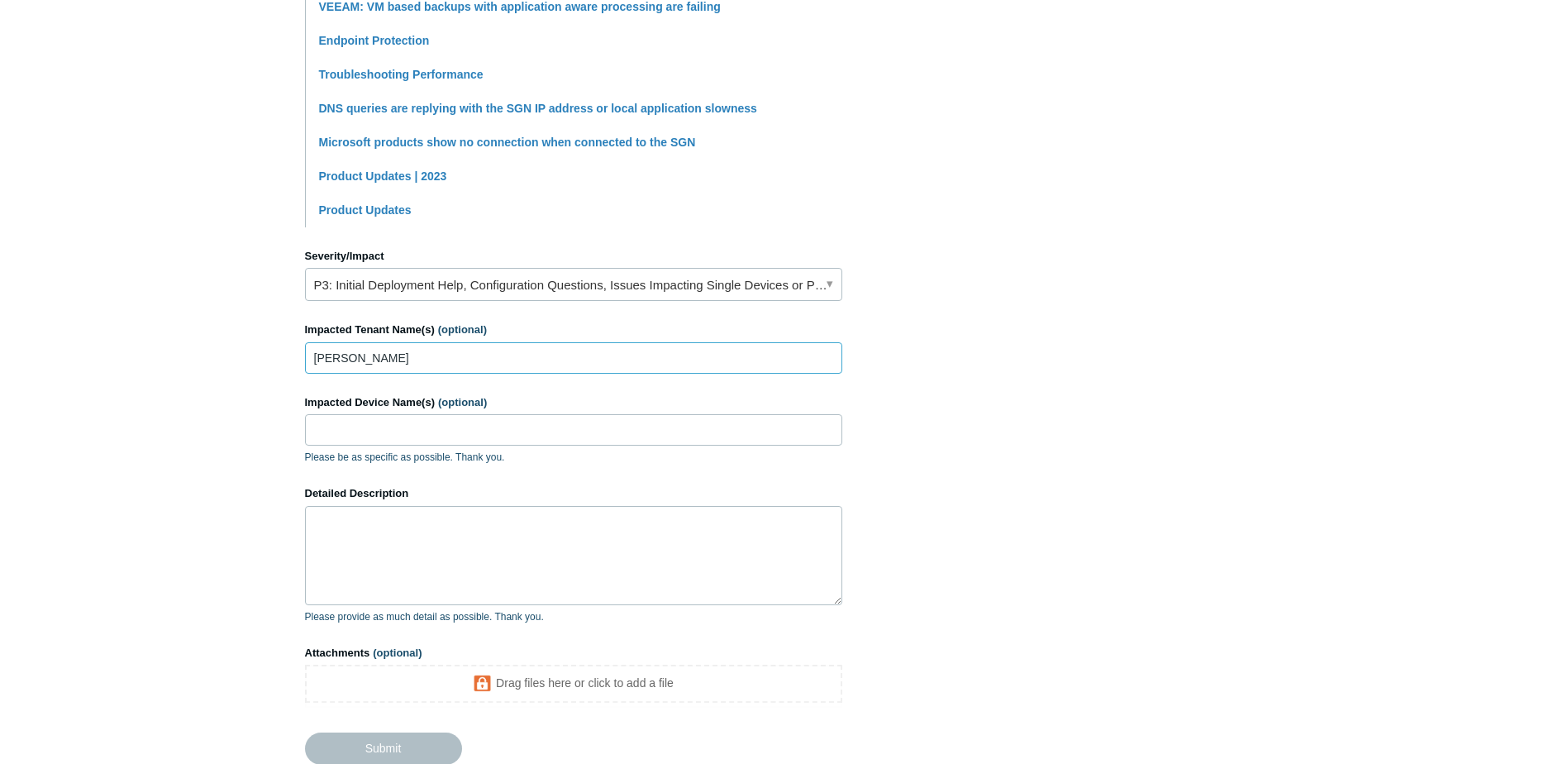
scroll to position [496, 0]
type input "Nance"
click at [393, 431] on input "Impacted Device Name(s) (optional)" at bounding box center [574, 428] width 537 height 32
type input "Nance-RDH1 & Nance-RDH2"
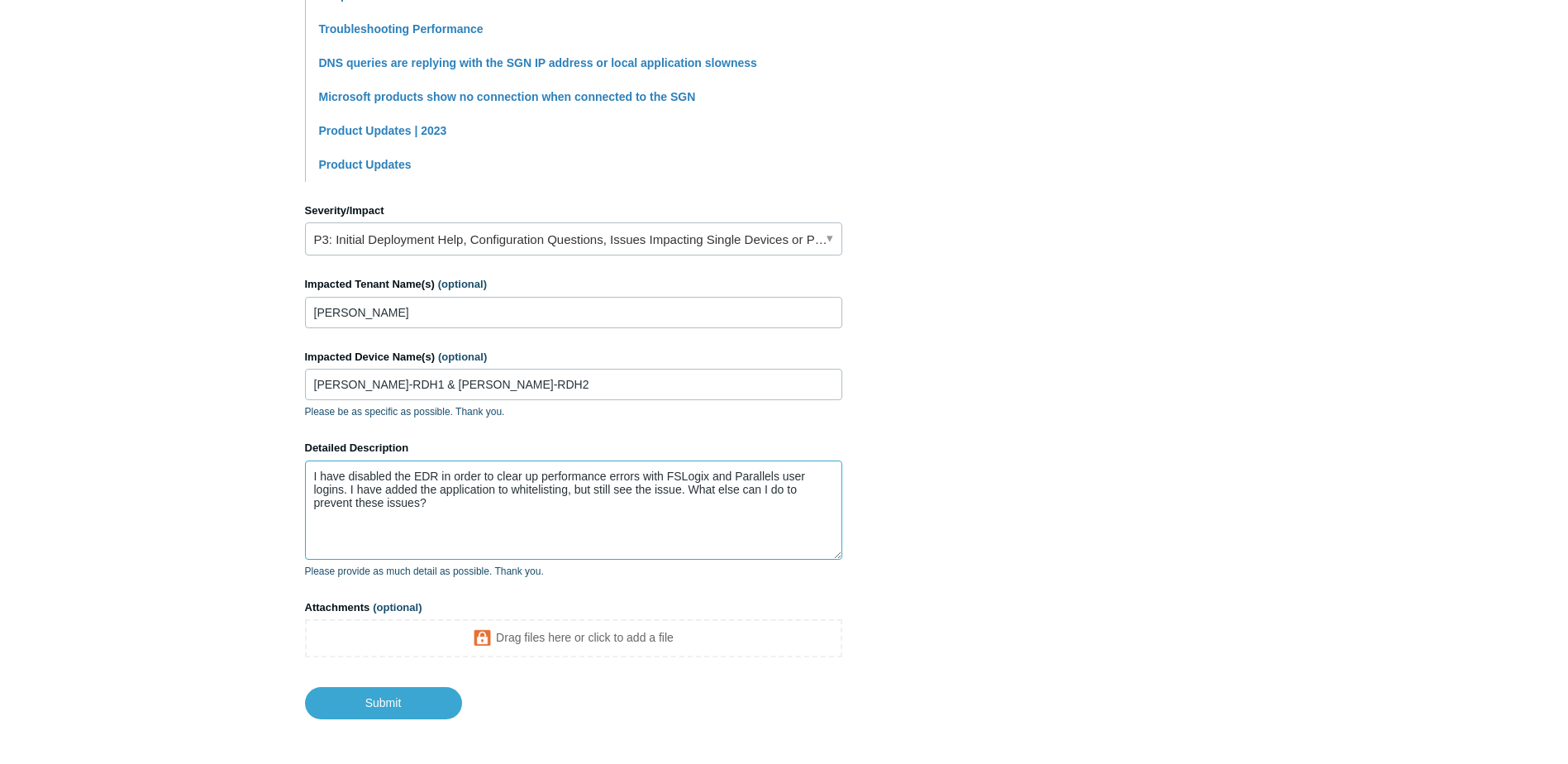
scroll to position [610, 0]
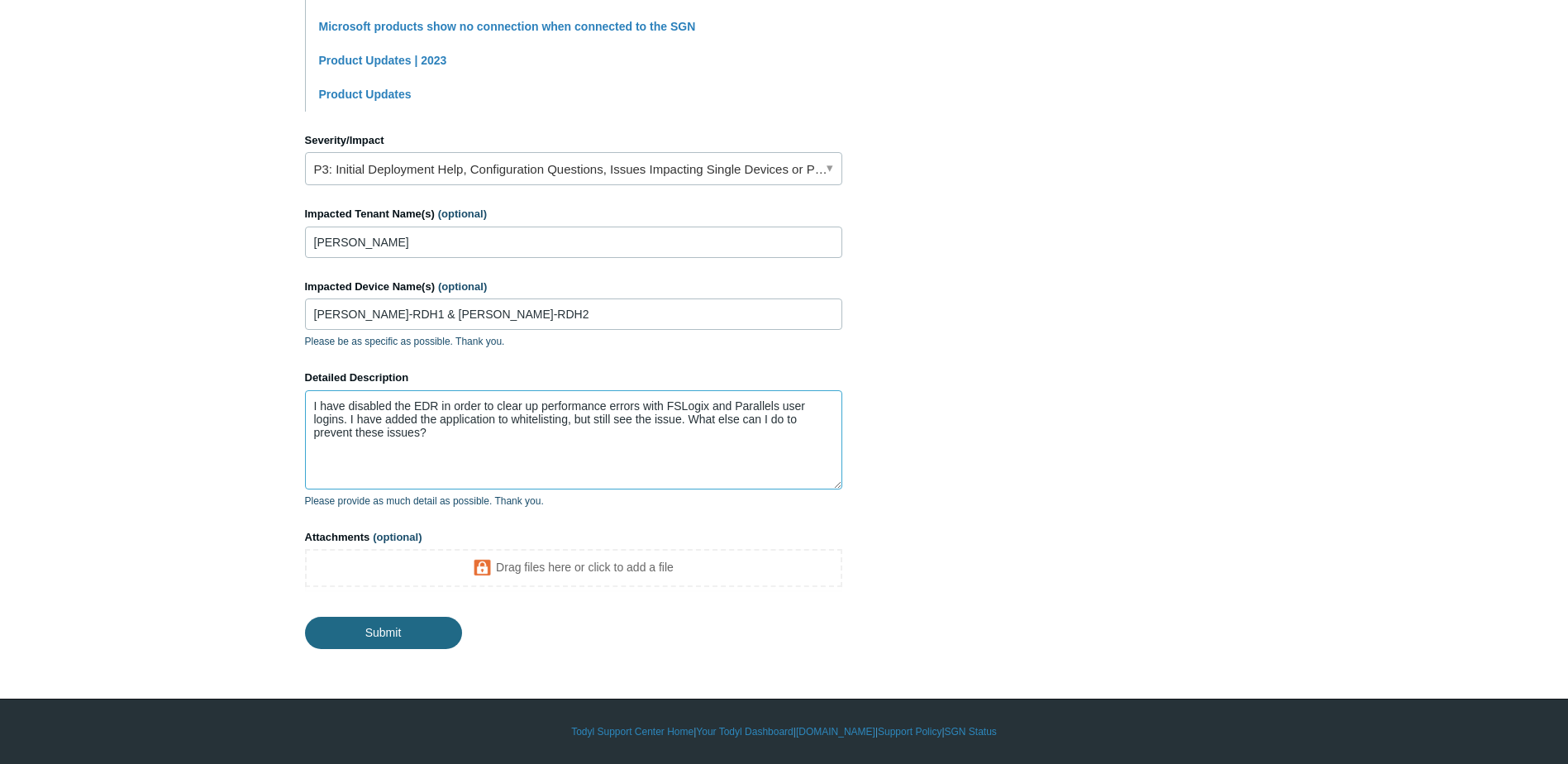
type textarea "I have disabled the EDR in order to clear up performance errors with FSLogix an…"
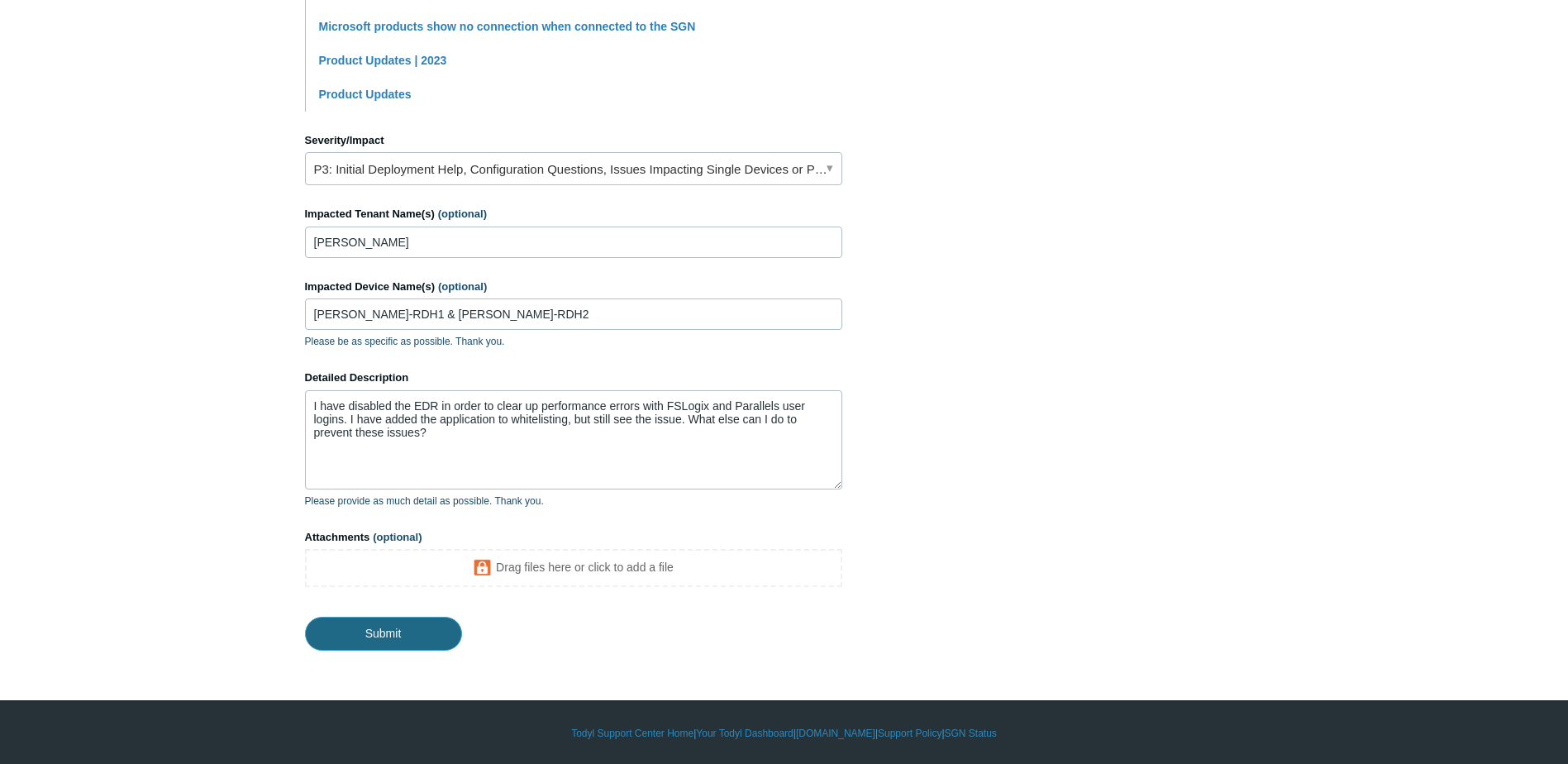
click at [384, 636] on input "Submit" at bounding box center [383, 634] width 157 height 33
